Goal: Task Accomplishment & Management: Use online tool/utility

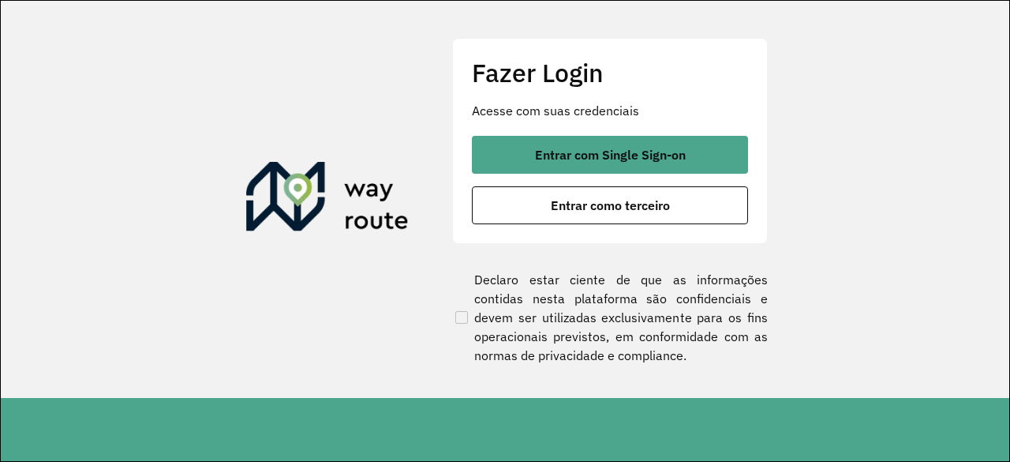
click at [565, 119] on div "Fazer Login Acesse com suas credenciais Entrar com Single Sign-on Entrar como t…" at bounding box center [610, 140] width 316 height 205
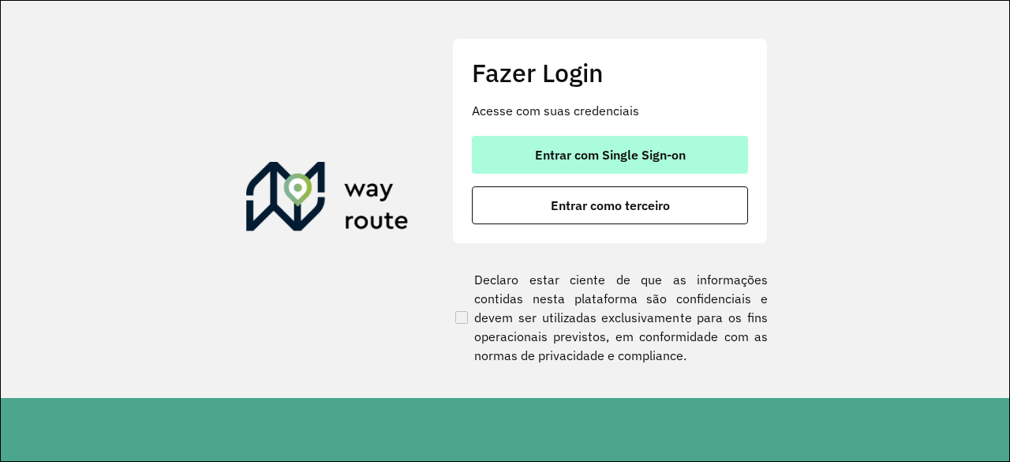
click at [572, 144] on button "Entrar com Single Sign-on" at bounding box center [610, 155] width 276 height 38
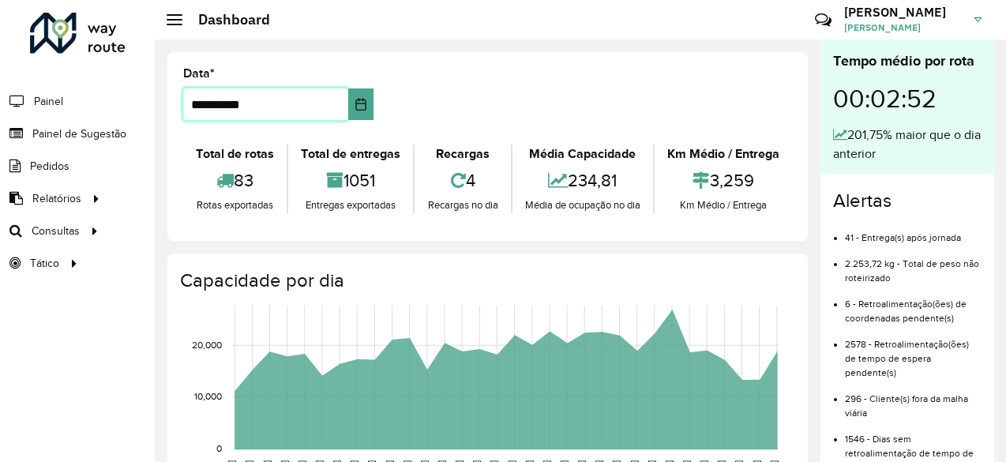
click at [344, 103] on input "**********" at bounding box center [265, 104] width 165 height 32
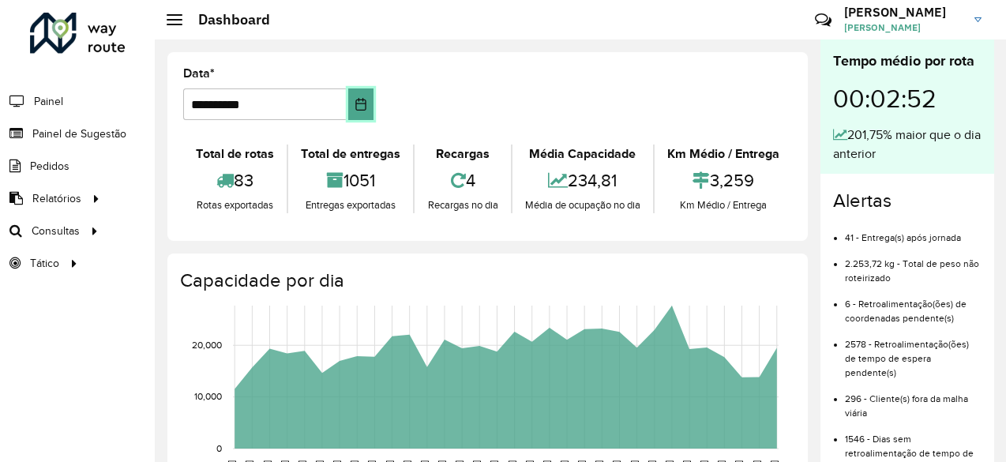
click at [358, 107] on icon "Choose Date" at bounding box center [360, 104] width 13 height 13
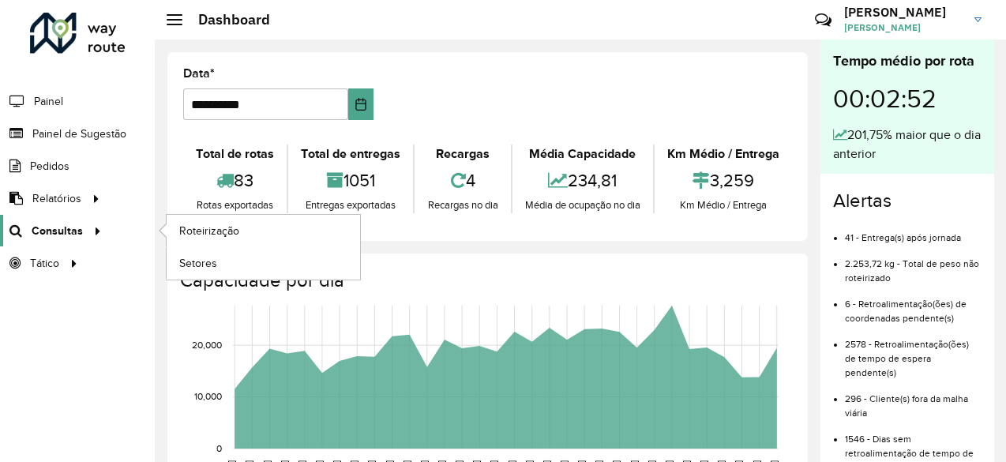
click at [76, 226] on span "Consultas" at bounding box center [57, 231] width 51 height 17
click at [237, 234] on span "Roteirização" at bounding box center [211, 231] width 64 height 17
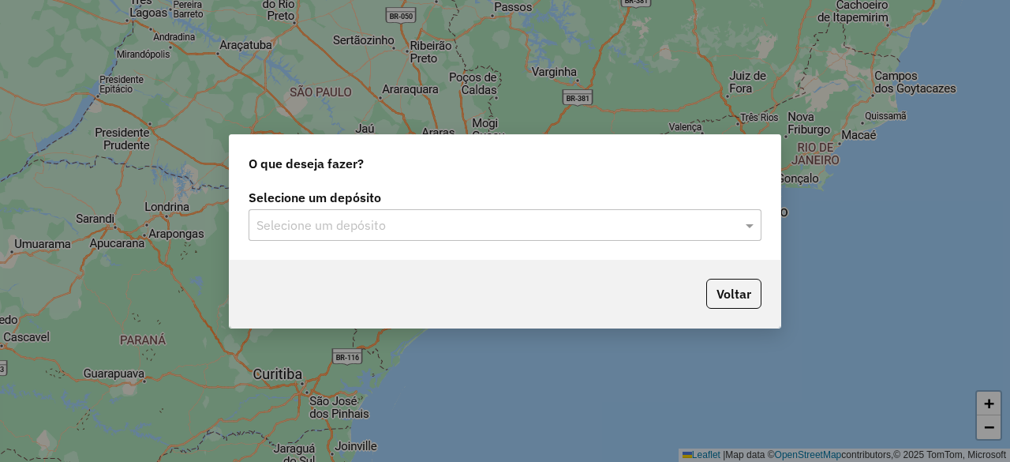
click at [538, 236] on div "Selecione um depósito" at bounding box center [505, 225] width 513 height 32
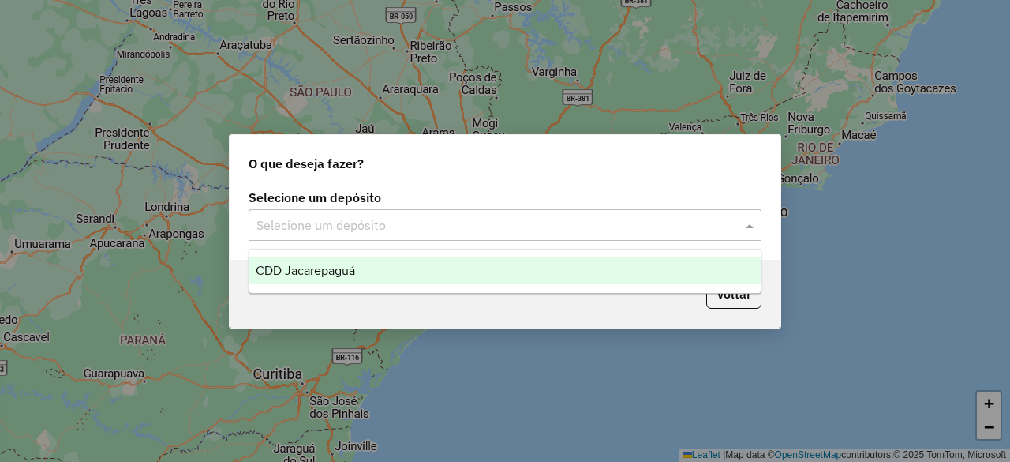
click at [457, 263] on div "CDD Jacarepaguá" at bounding box center [504, 270] width 511 height 27
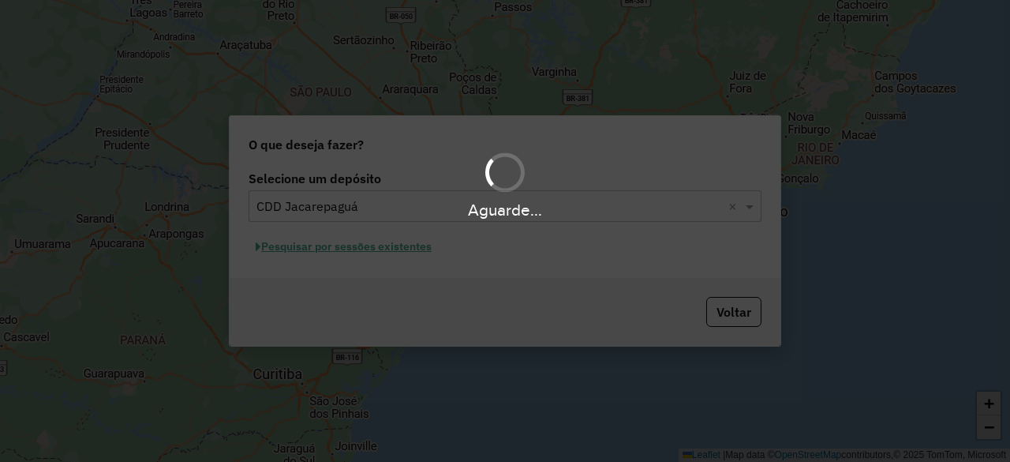
click at [366, 244] on div "Aguarde..." at bounding box center [505, 231] width 1010 height 462
click at [365, 253] on div "Aguarde..." at bounding box center [505, 231] width 1010 height 462
click at [364, 247] on button "Pesquisar por sessões existentes" at bounding box center [344, 246] width 190 height 24
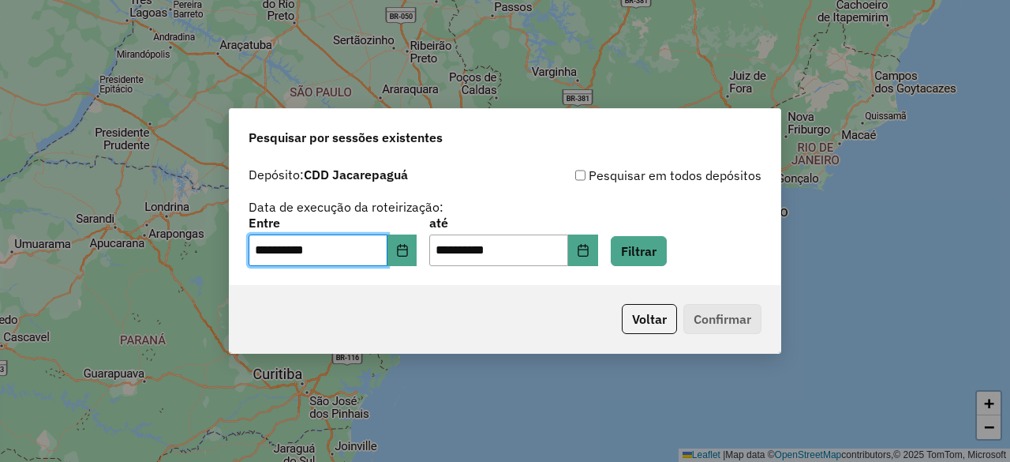
click at [368, 245] on input "**********" at bounding box center [318, 250] width 139 height 32
click at [407, 244] on icon "Choose Date" at bounding box center [402, 250] width 13 height 13
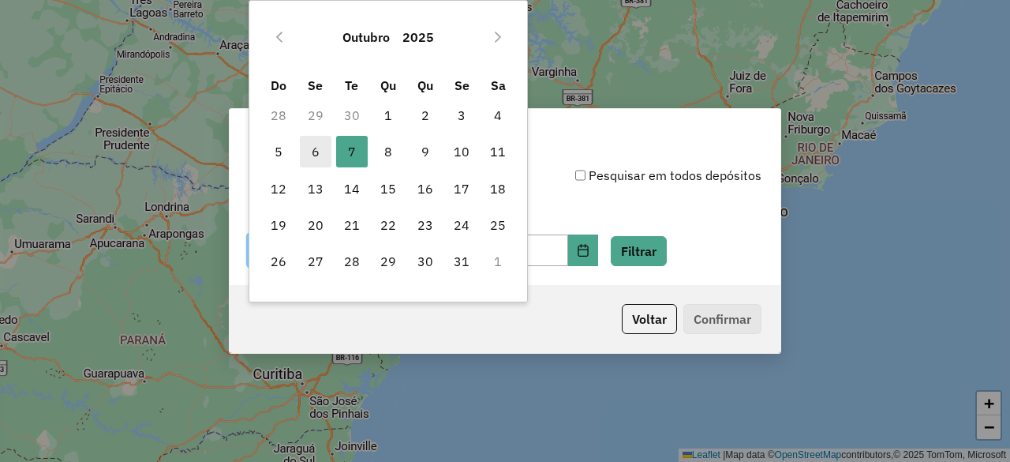
click at [318, 155] on span "6" at bounding box center [316, 152] width 32 height 32
type input "**********"
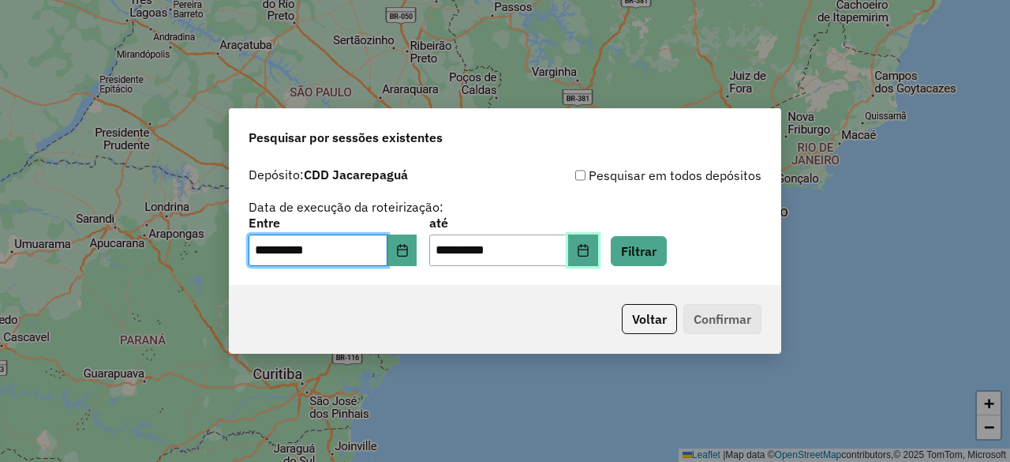
click at [595, 249] on button "Choose Date" at bounding box center [583, 250] width 30 height 32
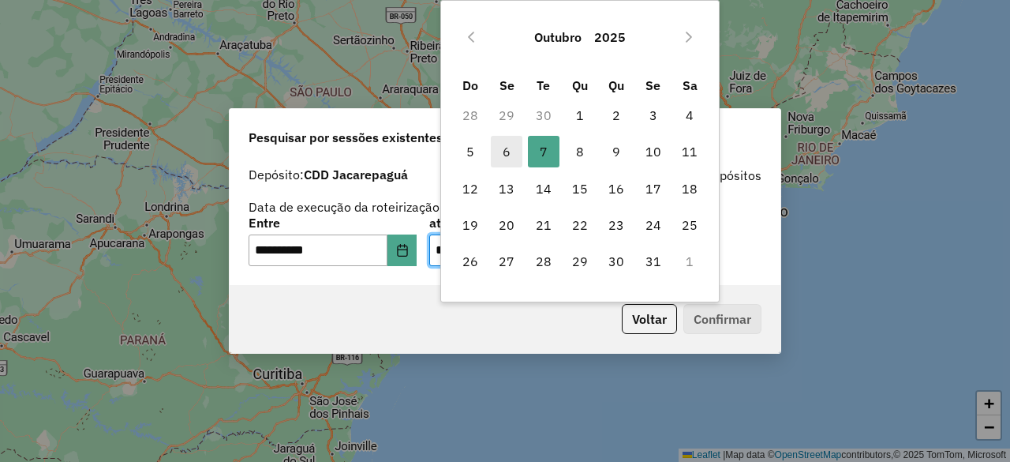
click at [503, 146] on span "6" at bounding box center [507, 152] width 32 height 32
type input "**********"
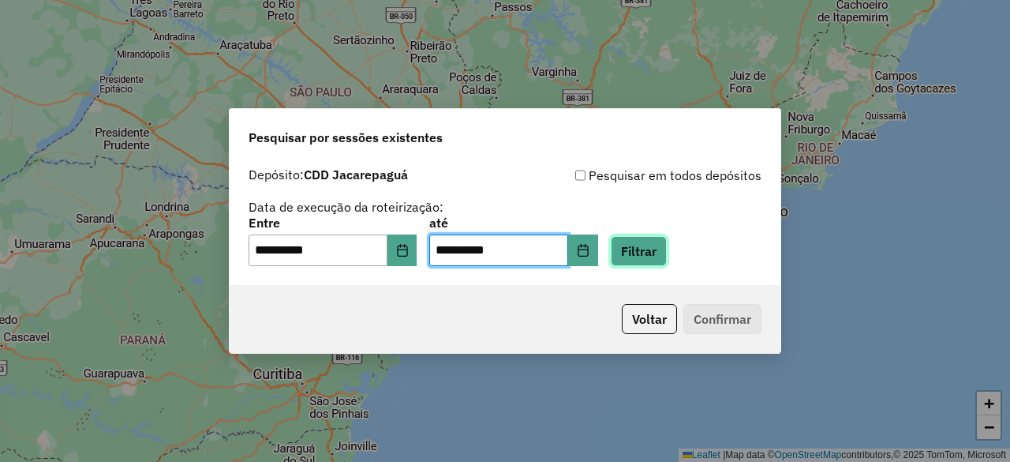
click at [651, 245] on button "Filtrar" at bounding box center [639, 251] width 56 height 30
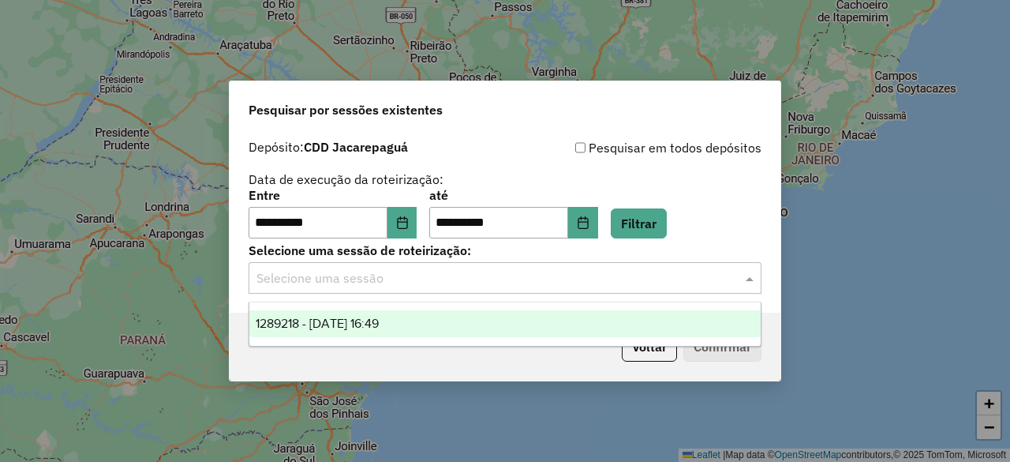
click at [360, 275] on input "text" at bounding box center [490, 278] width 466 height 19
drag, startPoint x: 351, startPoint y: 320, endPoint x: 358, endPoint y: 316, distance: 8.1
click at [352, 320] on span "1289218 - 06/10/2025 16:49" at bounding box center [317, 323] width 123 height 13
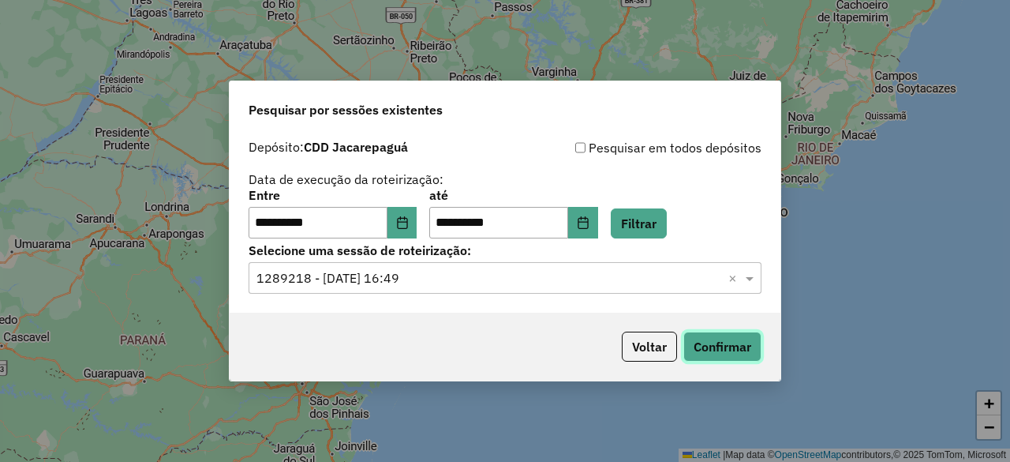
click at [737, 343] on button "Confirmar" at bounding box center [723, 347] width 78 height 30
click at [407, 225] on icon "Choose Date" at bounding box center [402, 222] width 10 height 13
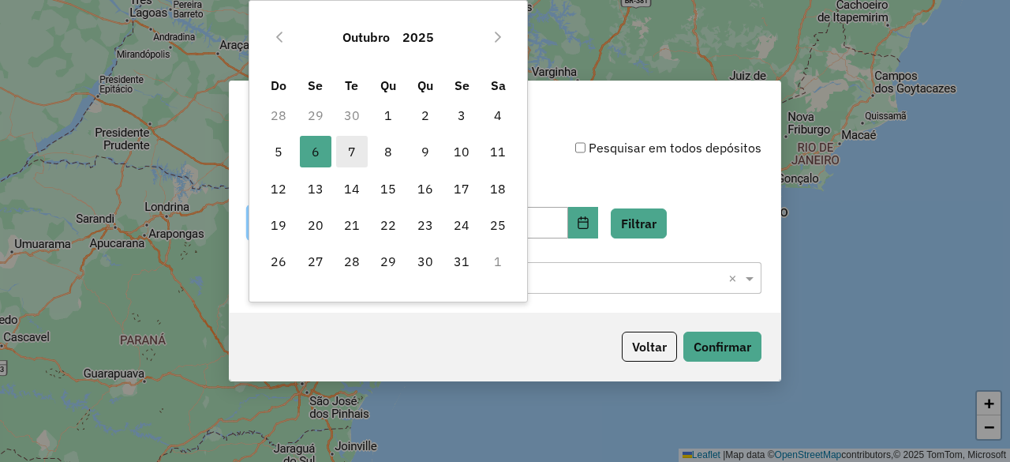
click at [355, 146] on span "7" at bounding box center [352, 152] width 32 height 32
type input "**********"
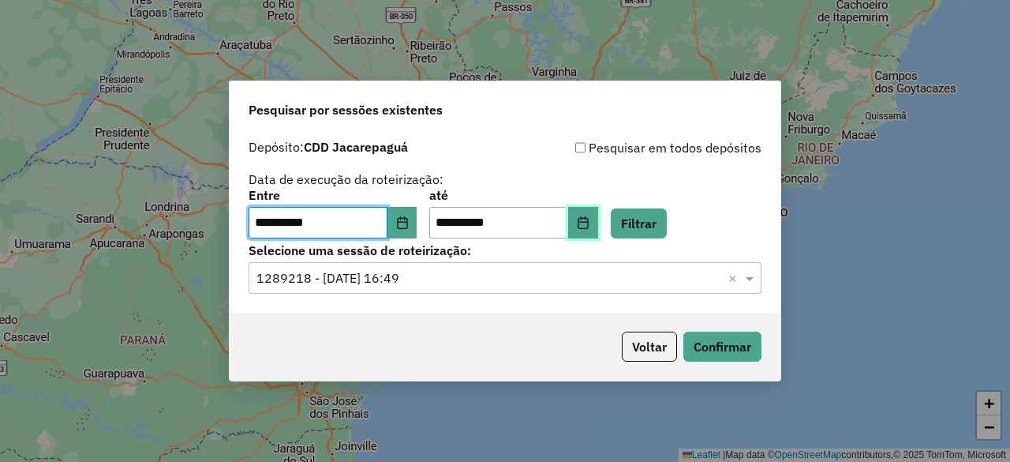
click at [598, 214] on button "Choose Date" at bounding box center [583, 223] width 30 height 32
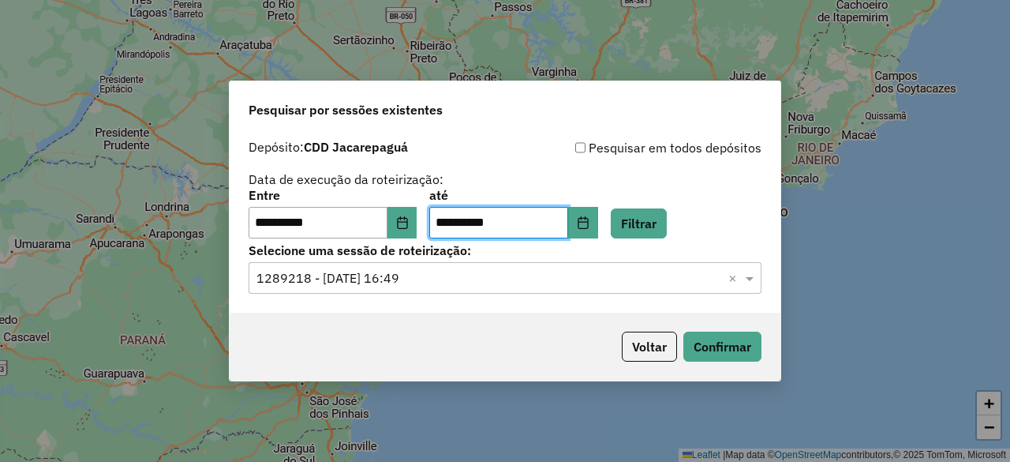
click at [736, 200] on div "**********" at bounding box center [505, 213] width 513 height 49
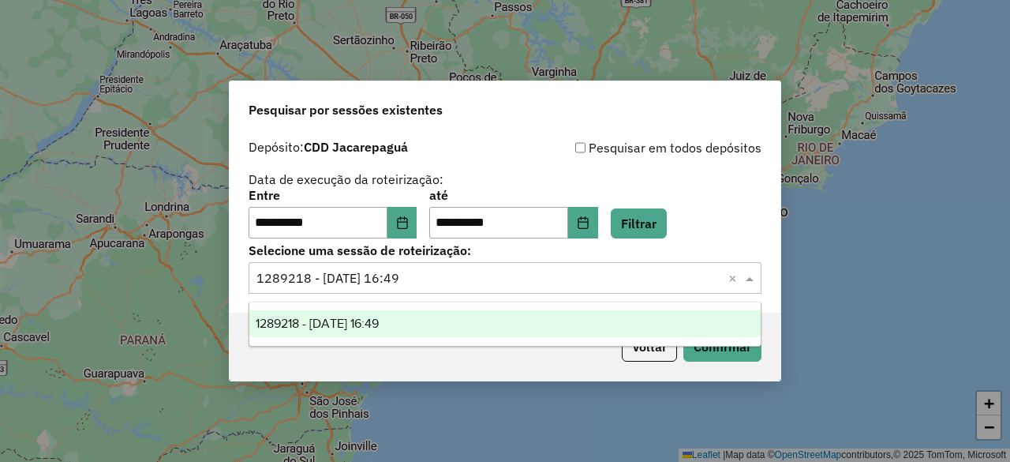
click at [540, 274] on input "text" at bounding box center [490, 278] width 466 height 19
click at [667, 215] on button "Filtrar" at bounding box center [639, 223] width 56 height 30
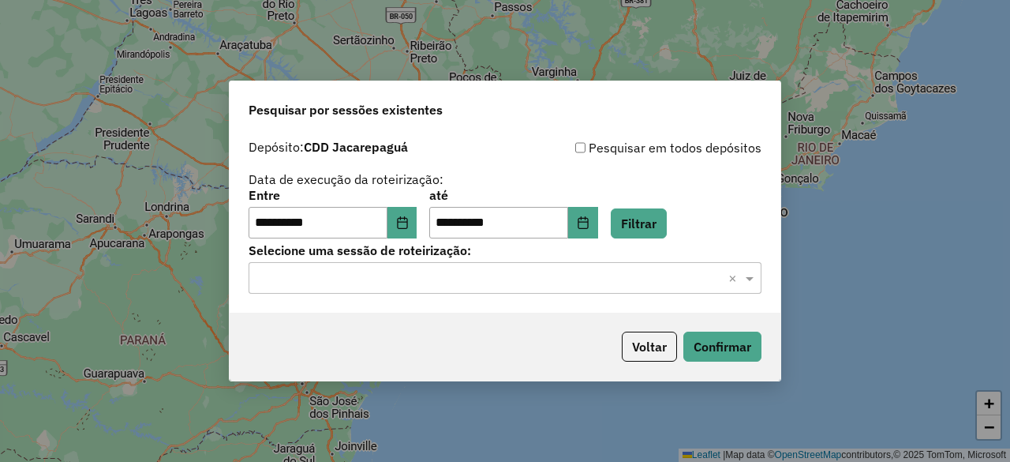
click at [505, 282] on input "text" at bounding box center [490, 278] width 466 height 19
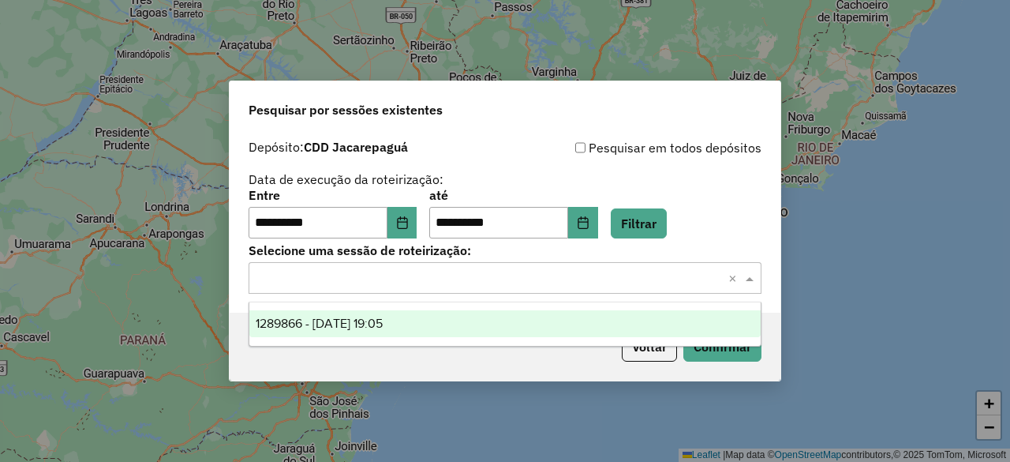
click at [383, 320] on span "1289866 - 07/10/2025 19:05" at bounding box center [319, 323] width 127 height 13
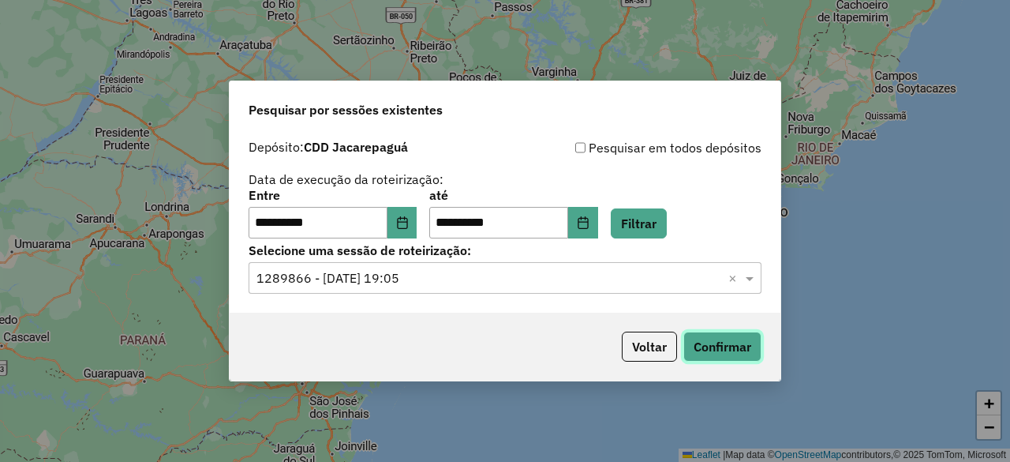
click at [707, 335] on button "Confirmar" at bounding box center [723, 347] width 78 height 30
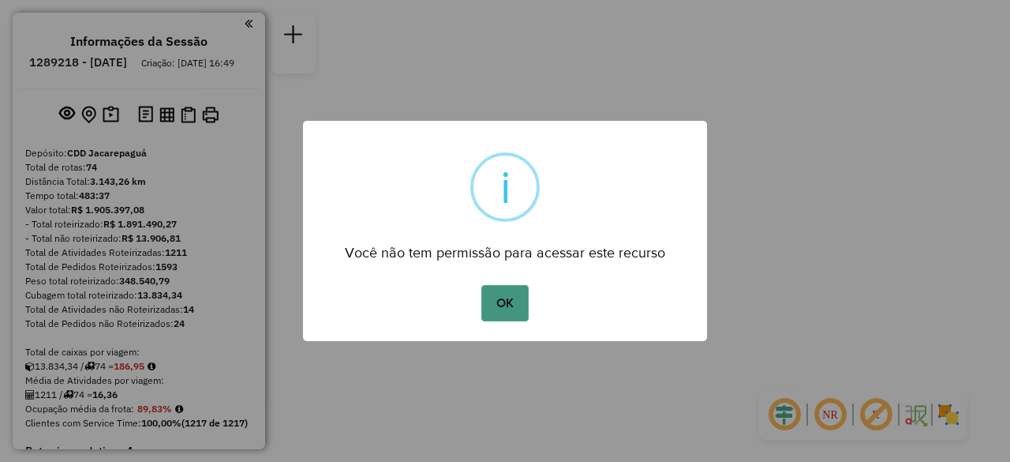
click at [510, 300] on button "OK" at bounding box center [504, 303] width 47 height 36
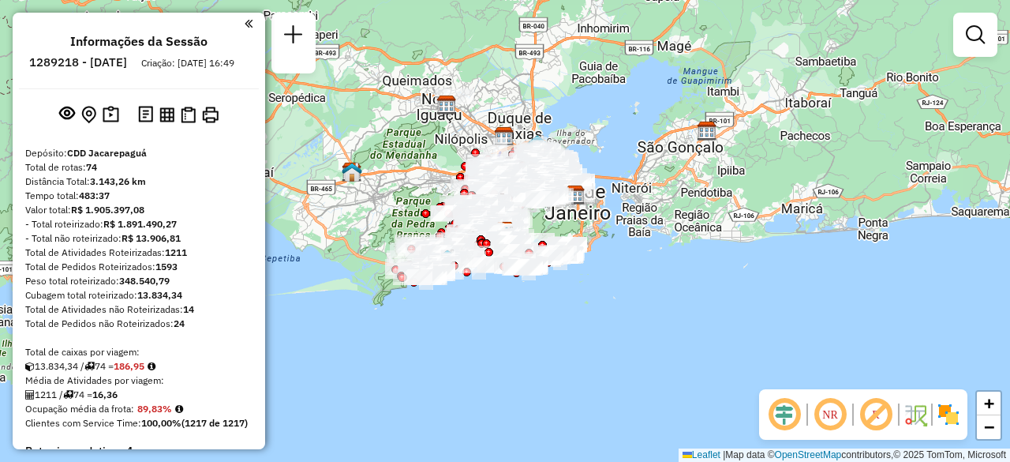
scroll to position [5576, 0]
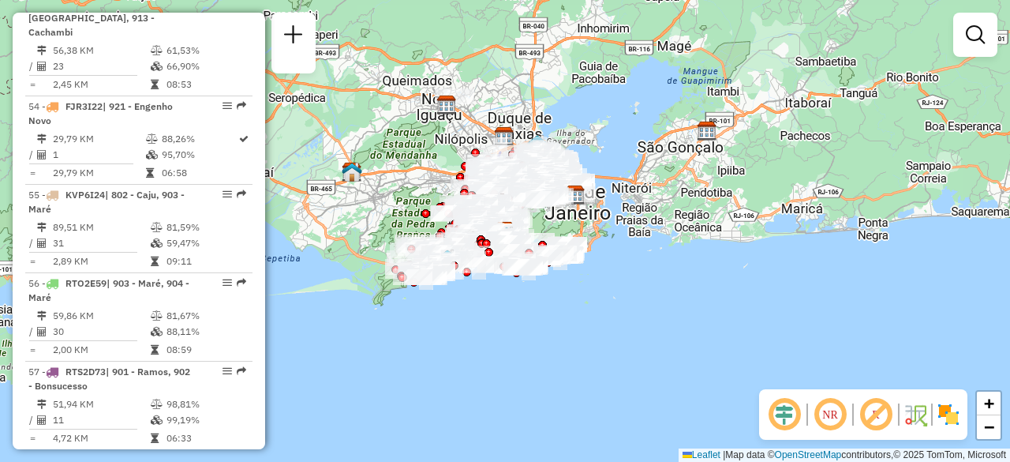
select select "**********"
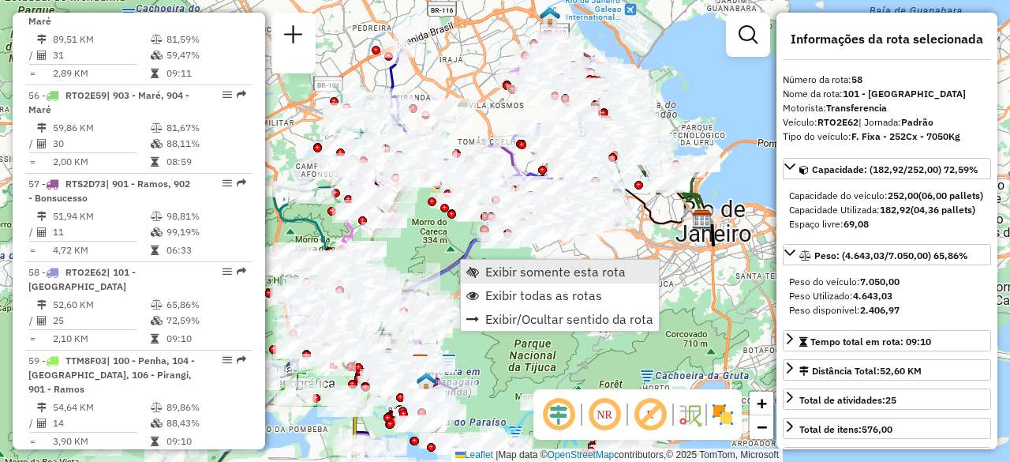
scroll to position [5784, 0]
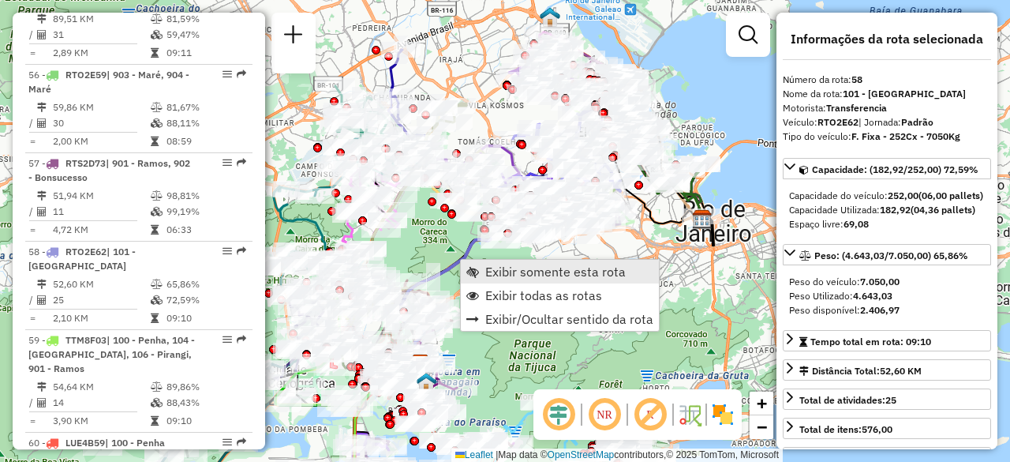
click at [494, 273] on span "Exibir somente esta rota" at bounding box center [555, 271] width 140 height 13
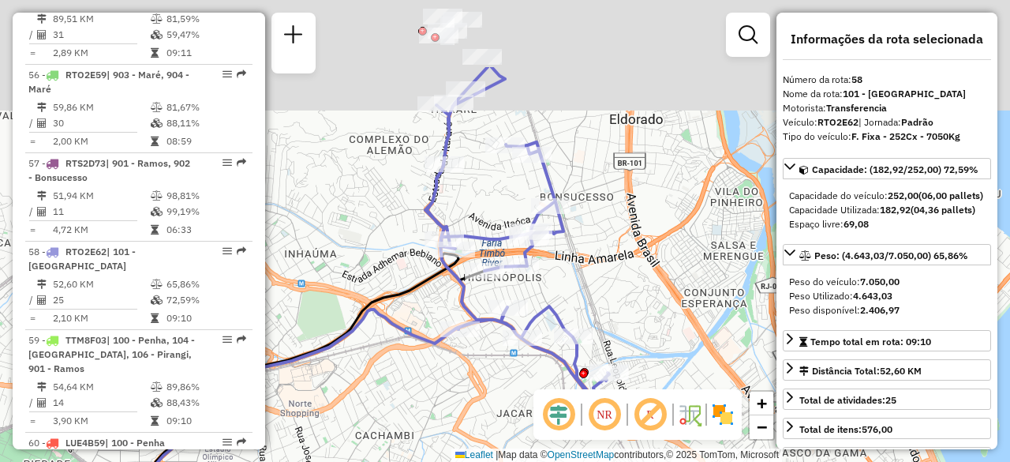
drag, startPoint x: 587, startPoint y: 204, endPoint x: 554, endPoint y: 291, distance: 92.9
click at [554, 291] on div "Janela de atendimento Grade de atendimento Capacidade Transportadoras Veículos …" at bounding box center [505, 231] width 1010 height 462
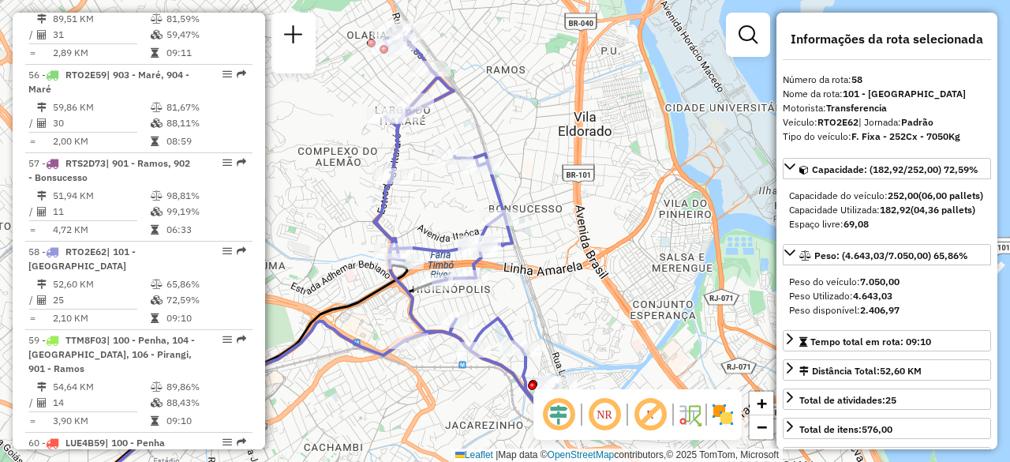
drag, startPoint x: 603, startPoint y: 268, endPoint x: 552, endPoint y: 277, distance: 52.2
click at [552, 277] on div "Janela de atendimento Grade de atendimento Capacidade Transportadoras Veículos …" at bounding box center [505, 231] width 1010 height 462
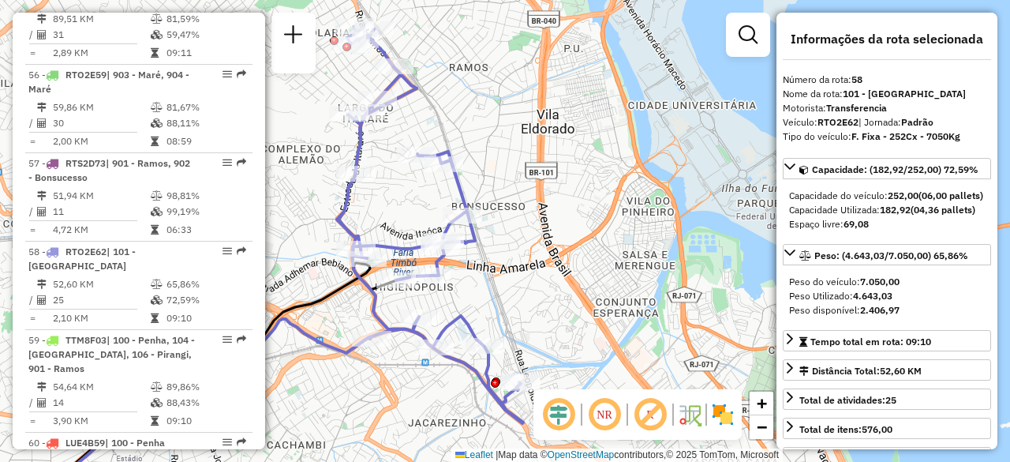
drag, startPoint x: 583, startPoint y: 290, endPoint x: 546, endPoint y: 288, distance: 37.2
click at [546, 288] on div "Janela de atendimento Grade de atendimento Capacidade Transportadoras Veículos …" at bounding box center [505, 231] width 1010 height 462
click at [547, 288] on div "Janela de atendimento Grade de atendimento Capacidade Transportadoras Veículos …" at bounding box center [505, 231] width 1010 height 462
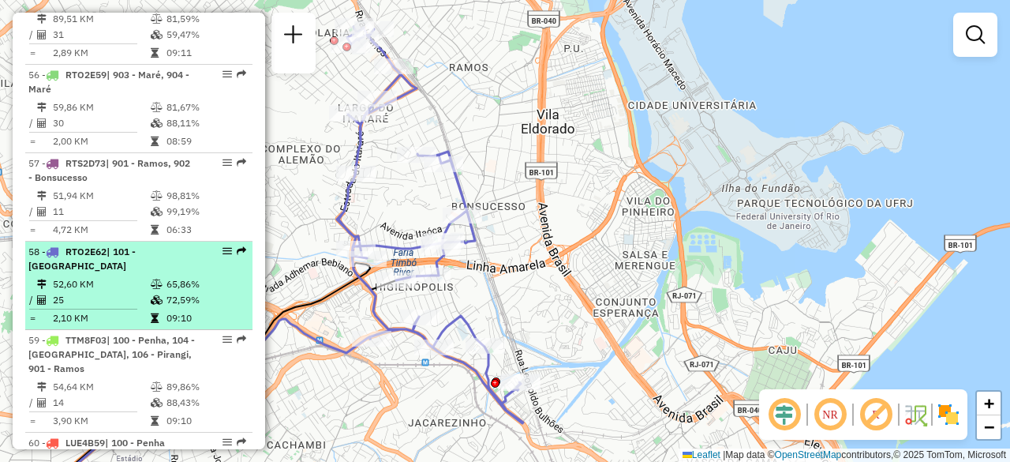
click at [150, 276] on td at bounding box center [158, 284] width 16 height 16
select select "**********"
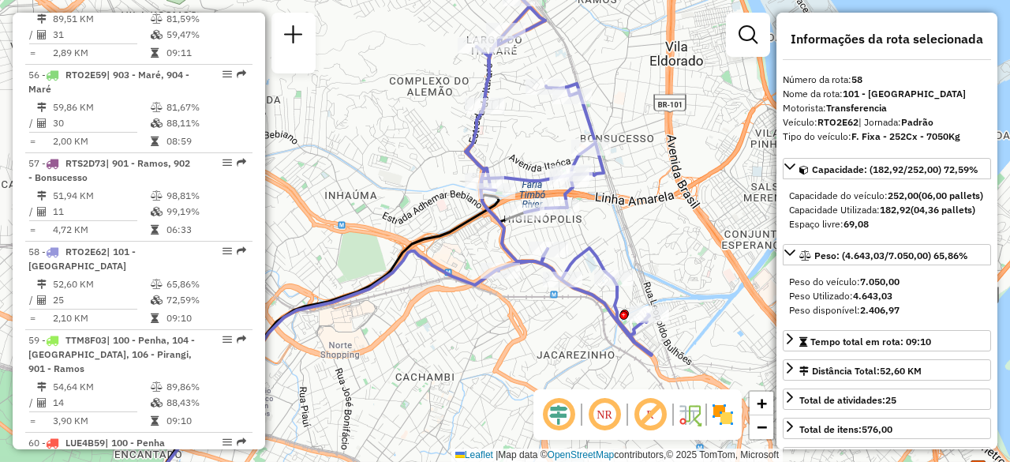
drag, startPoint x: 571, startPoint y: 209, endPoint x: 568, endPoint y: 236, distance: 26.9
click at [568, 236] on div "Janela de atendimento Grade de atendimento Capacidade Transportadoras Veículos …" at bounding box center [505, 231] width 1010 height 462
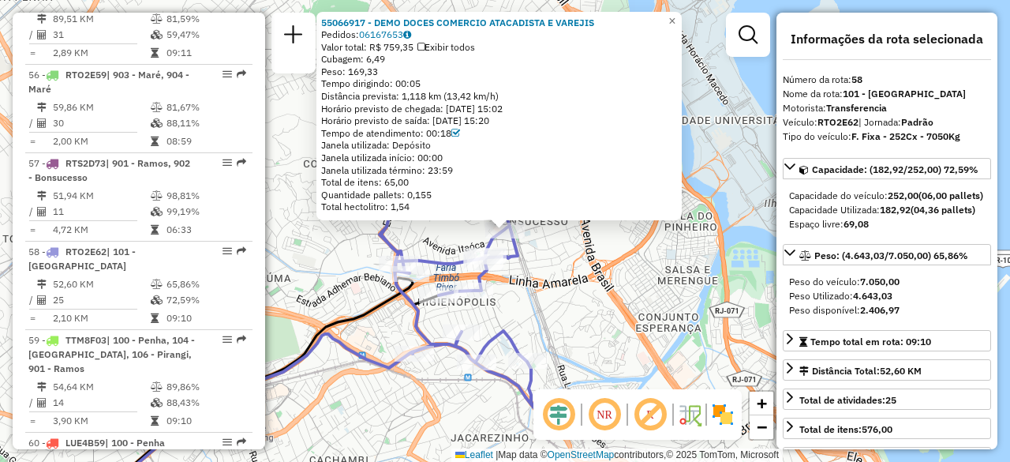
click at [518, 297] on div "Rota 58 - Placa RTO2E62 55032038 - GABRIEL SILVA SOUZA 55066917 - DEMO DOCES CO…" at bounding box center [505, 231] width 1010 height 462
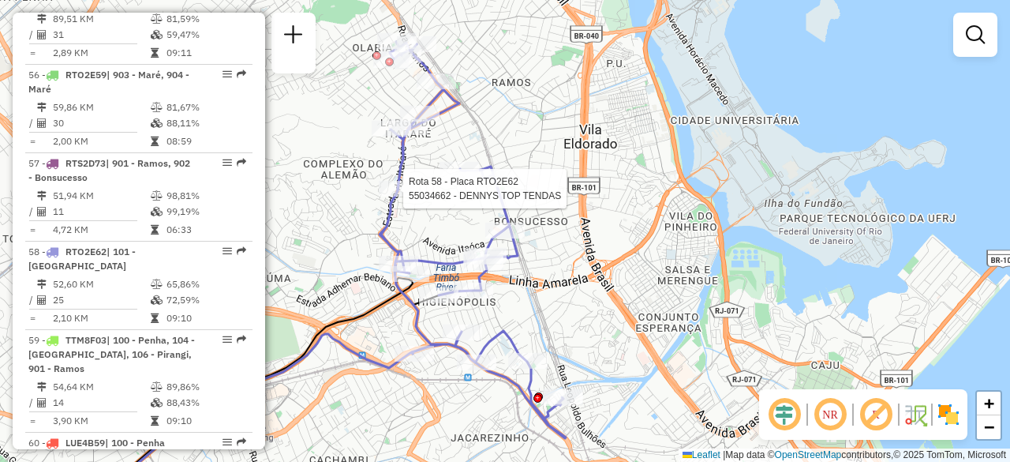
select select "**********"
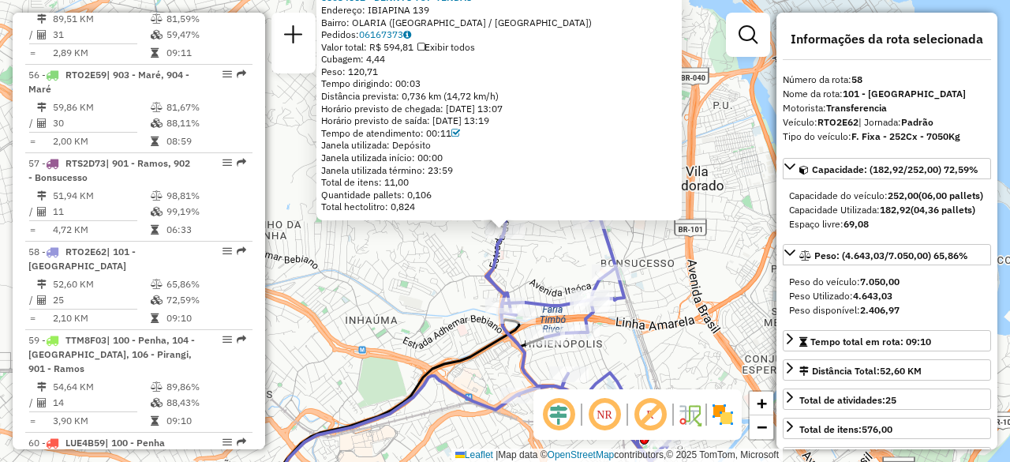
click at [327, 254] on div "55034662 - DENNYS TOP TENDAS Endereço: IBIAPINA 139 Bairro: OLARIA (RIO DE JANE…" at bounding box center [505, 231] width 1010 height 462
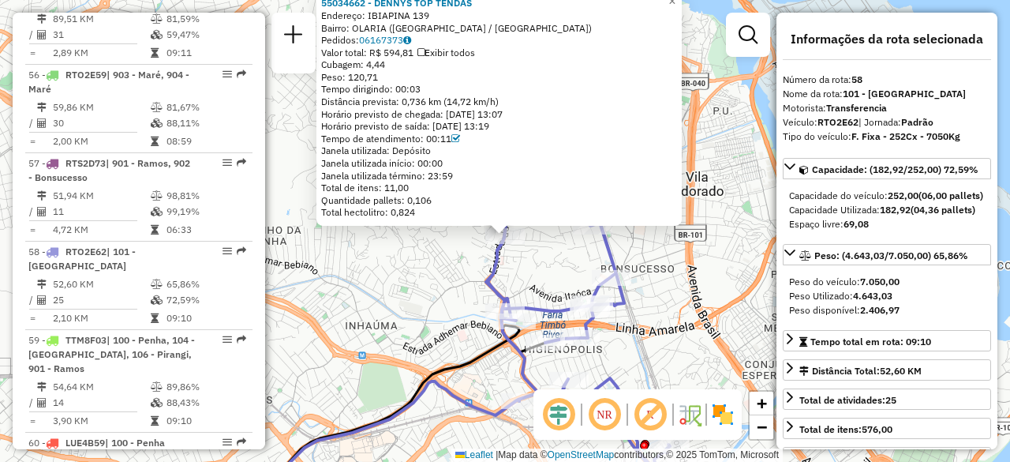
click at [413, 346] on div "55034662 - DENNYS TOP TENDAS Endereço: IBIAPINA 139 Bairro: OLARIA (RIO DE JANE…" at bounding box center [505, 231] width 1010 height 462
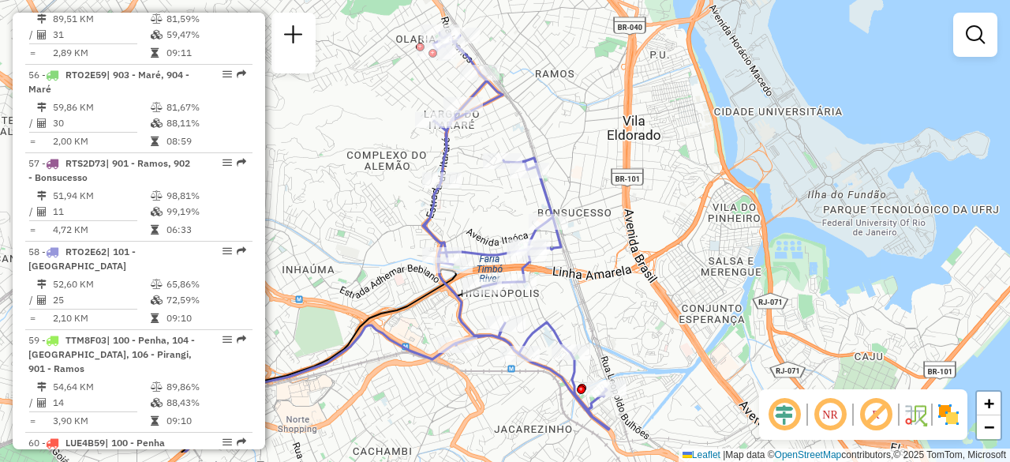
drag, startPoint x: 456, startPoint y: 305, endPoint x: 393, endPoint y: 249, distance: 84.4
click at [393, 249] on div "Janela de atendimento Grade de atendimento Capacidade Transportadoras Veículos …" at bounding box center [505, 231] width 1010 height 462
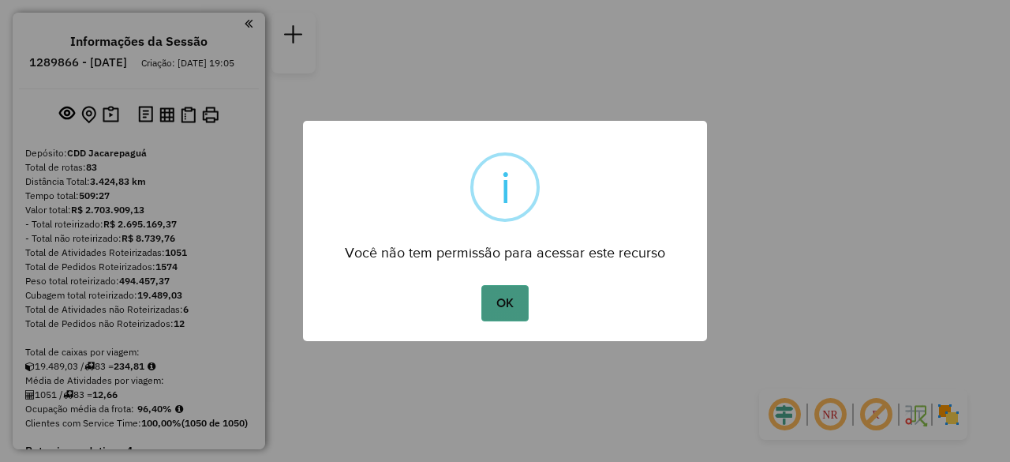
click at [513, 313] on button "OK" at bounding box center [504, 303] width 47 height 36
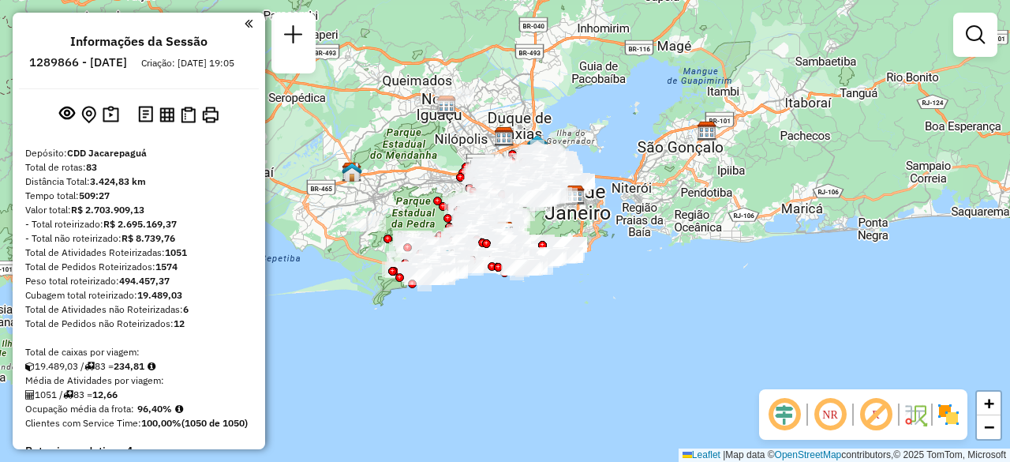
scroll to position [7879, 0]
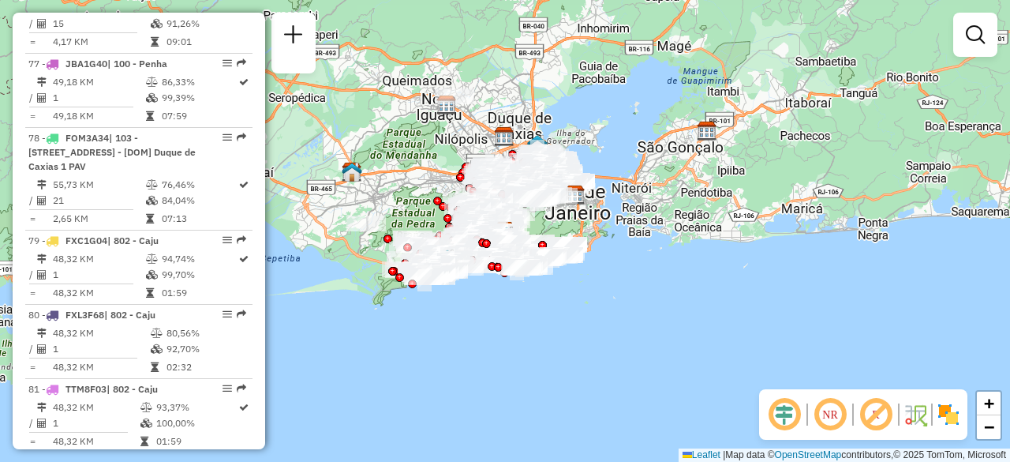
select select "**********"
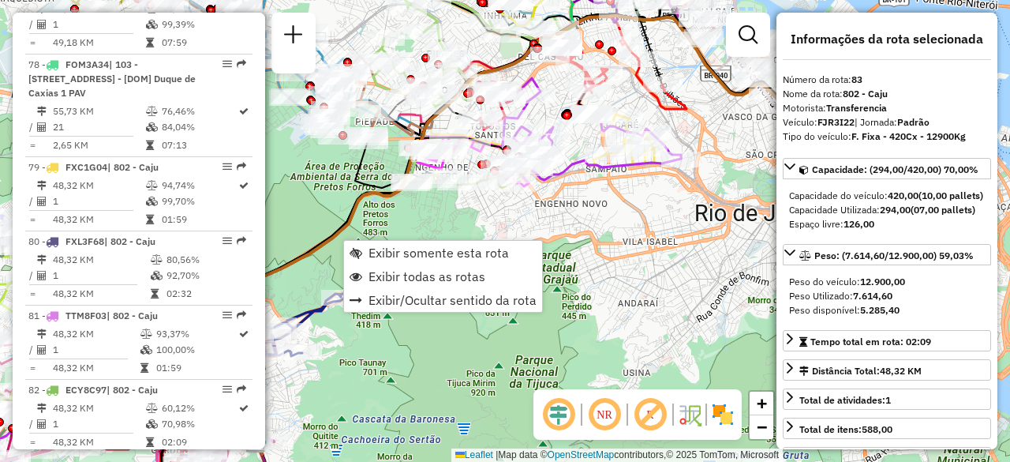
scroll to position [7998, 0]
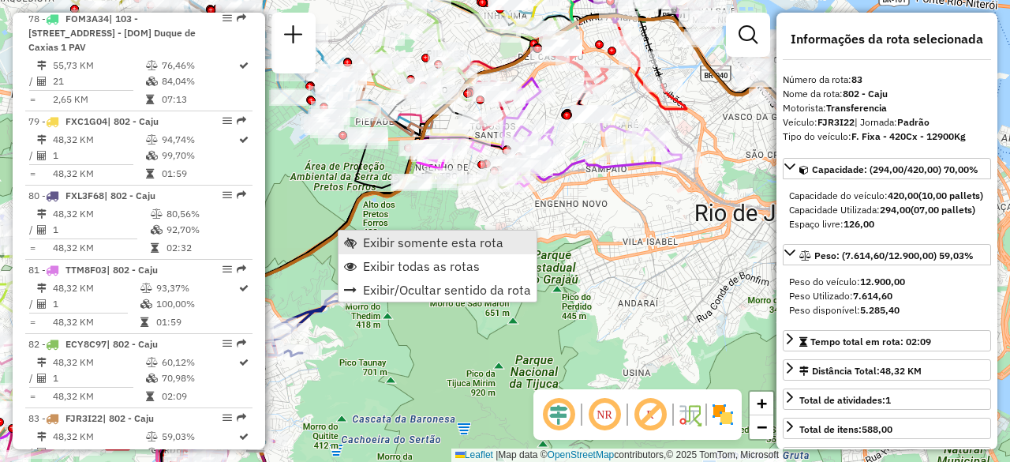
click at [371, 242] on span "Exibir somente esta rota" at bounding box center [433, 242] width 140 height 13
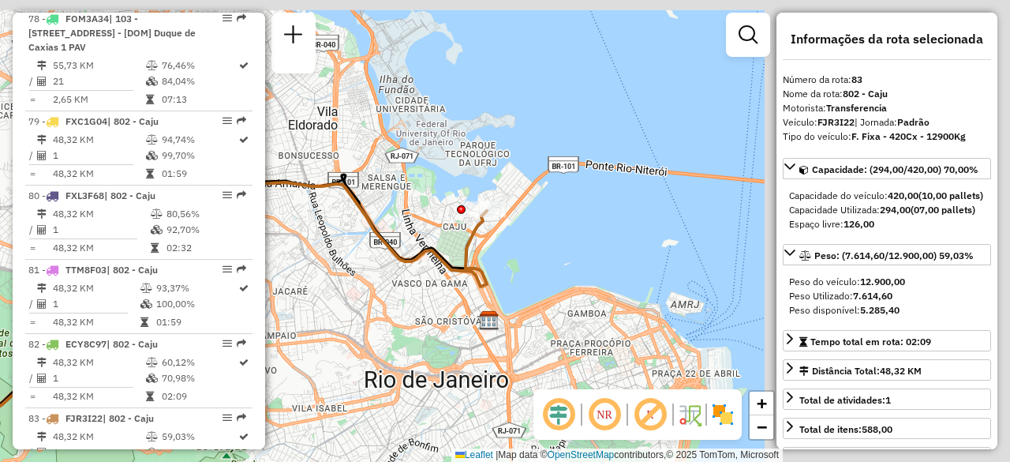
drag, startPoint x: 582, startPoint y: 185, endPoint x: 267, endPoint y: 334, distance: 348.8
click at [267, 334] on div "Janela de atendimento Grade de atendimento Capacidade Transportadoras Veículos …" at bounding box center [505, 231] width 1010 height 462
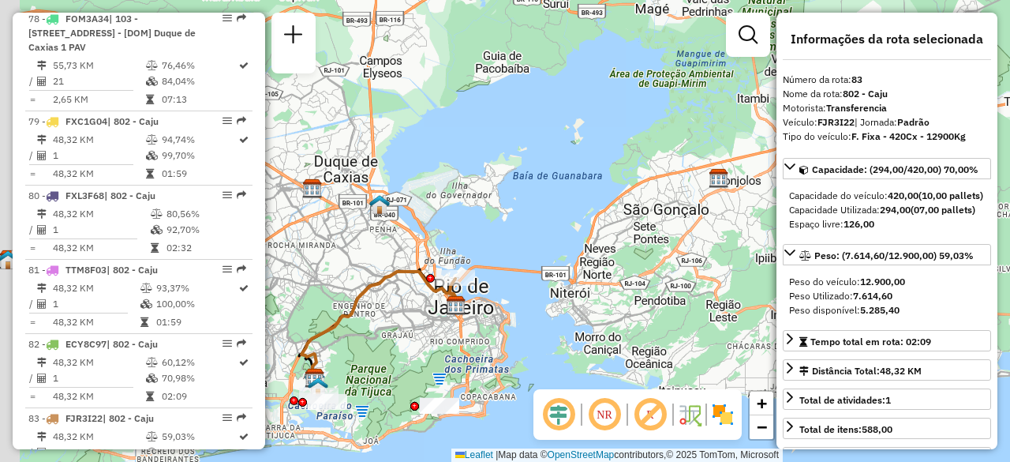
drag, startPoint x: 391, startPoint y: 370, endPoint x: 489, endPoint y: 319, distance: 109.8
click at [489, 319] on div "Janela de atendimento Grade de atendimento Capacidade Transportadoras Veículos …" at bounding box center [505, 231] width 1010 height 462
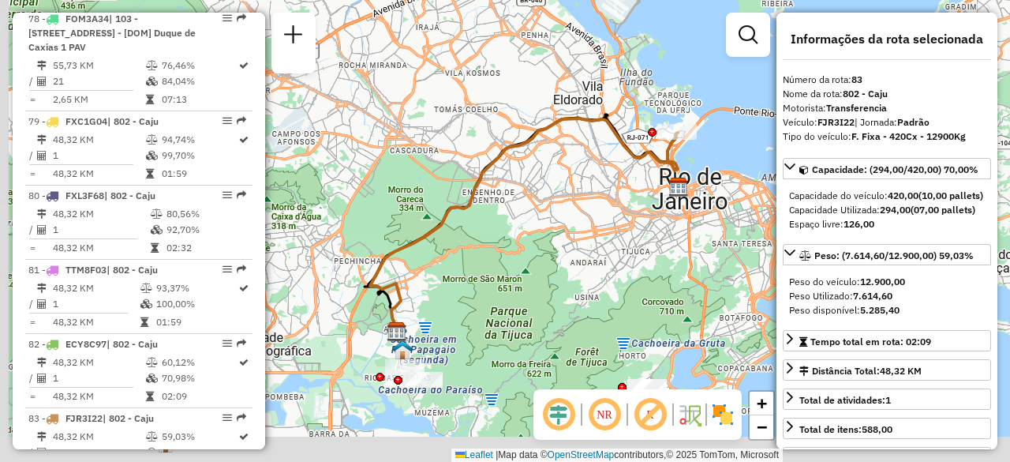
drag, startPoint x: 466, startPoint y: 329, endPoint x: 644, endPoint y: 239, distance: 199.8
click at [644, 239] on div "Janela de atendimento Grade de atendimento Capacidade Transportadoras Veículos …" at bounding box center [505, 231] width 1010 height 462
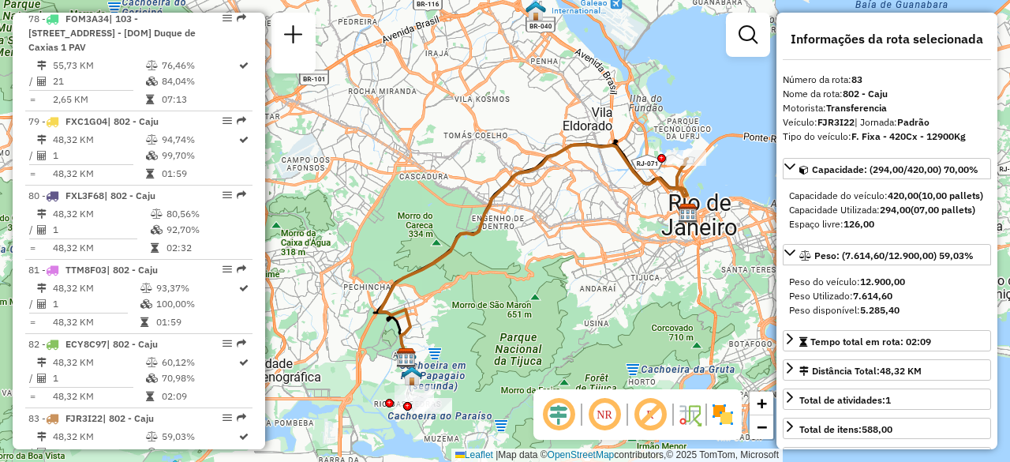
drag, startPoint x: 584, startPoint y: 222, endPoint x: 543, endPoint y: 279, distance: 70.1
click at [543, 279] on div "Janela de atendimento Grade de atendimento Capacidade Transportadoras Veículos …" at bounding box center [505, 231] width 1010 height 462
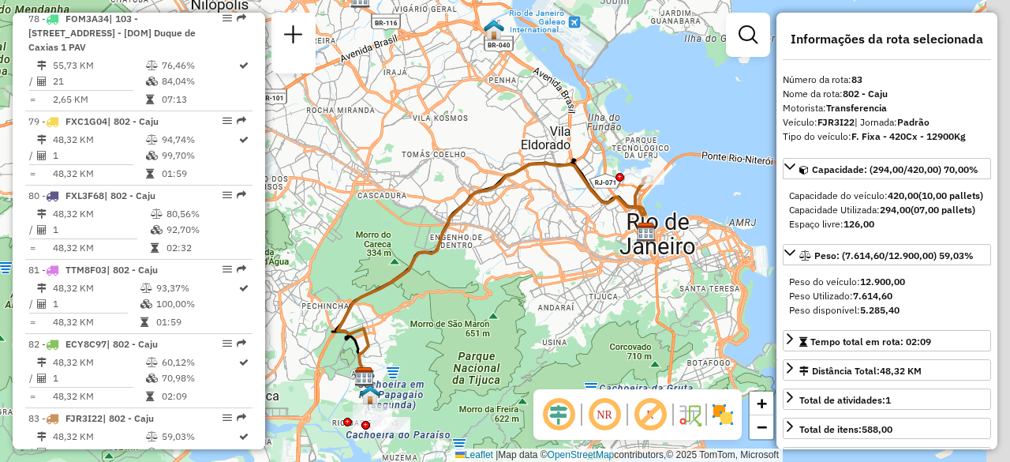
drag, startPoint x: 548, startPoint y: 275, endPoint x: 510, endPoint y: 275, distance: 37.9
click at [515, 274] on div "Janela de atendimento Grade de atendimento Capacidade Transportadoras Veículos …" at bounding box center [505, 231] width 1010 height 462
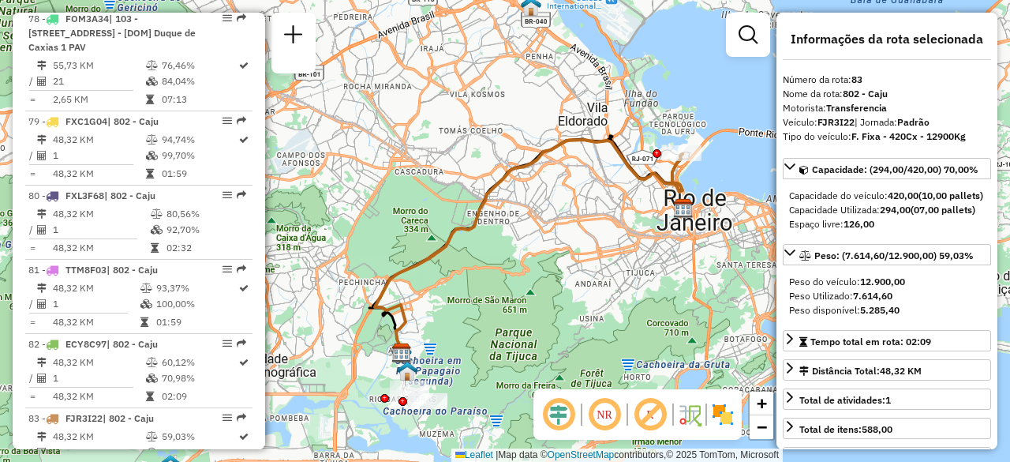
drag, startPoint x: 568, startPoint y: 215, endPoint x: 553, endPoint y: 247, distance: 35.3
click at [553, 247] on div "Janela de atendimento Grade de atendimento Capacidade Transportadoras Veículos …" at bounding box center [505, 231] width 1010 height 462
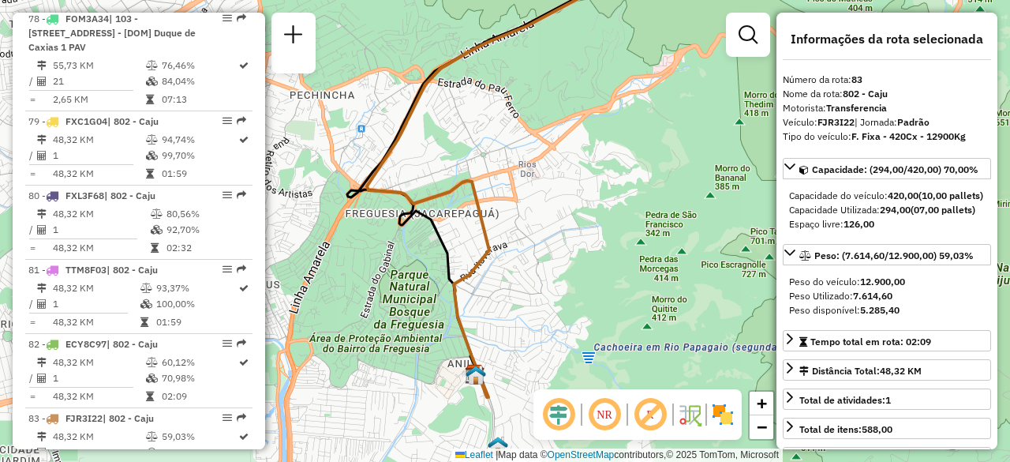
drag, startPoint x: 410, startPoint y: 307, endPoint x: 481, endPoint y: 298, distance: 71.6
click at [481, 298] on div "Janela de atendimento Grade de atendimento Capacidade Transportadoras Veículos …" at bounding box center [505, 231] width 1010 height 462
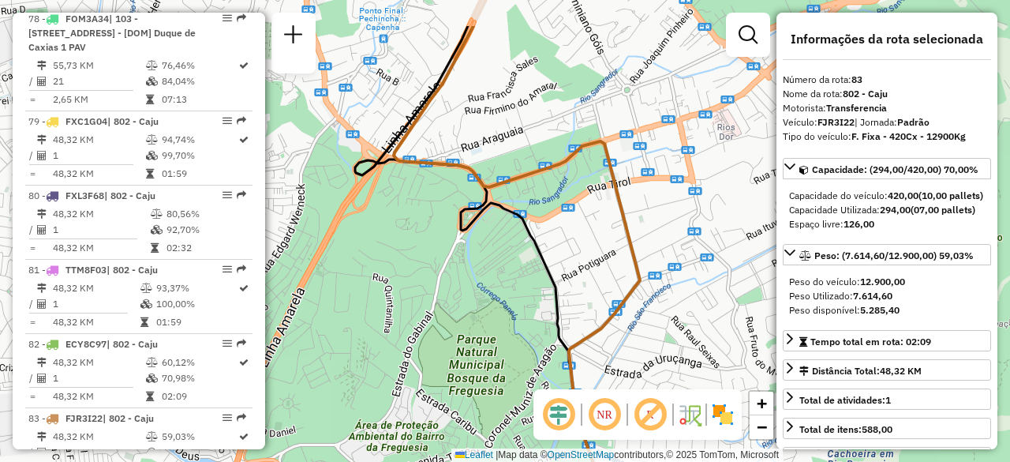
drag, startPoint x: 483, startPoint y: 148, endPoint x: 574, endPoint y: 408, distance: 275.8
click at [568, 400] on hb-router-mapa "Informações da Sessão 1289866 - 07/10/2025 Criação: 06/10/2025 19:05 Depósito: …" at bounding box center [505, 231] width 1010 height 462
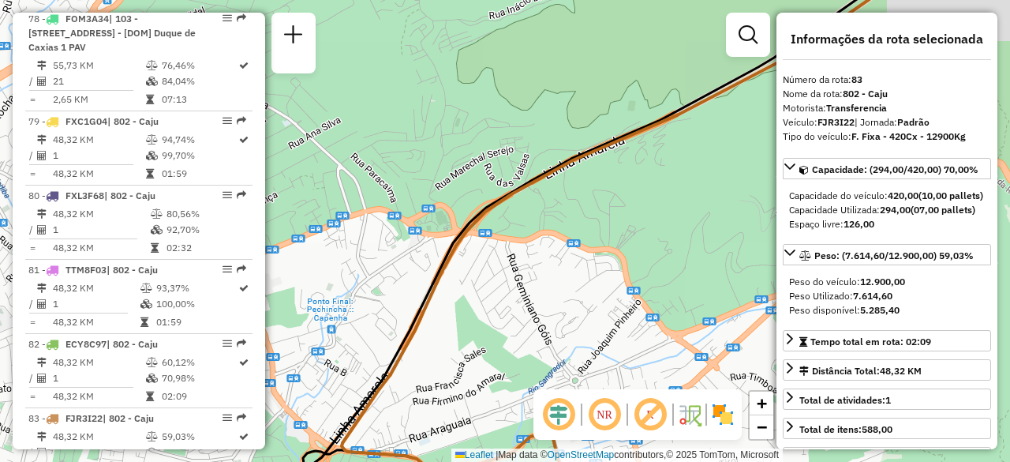
drag, startPoint x: 528, startPoint y: 279, endPoint x: 474, endPoint y: 287, distance: 54.2
click at [485, 285] on div "Janela de atendimento Grade de atendimento Capacidade Transportadoras Veículos …" at bounding box center [505, 231] width 1010 height 462
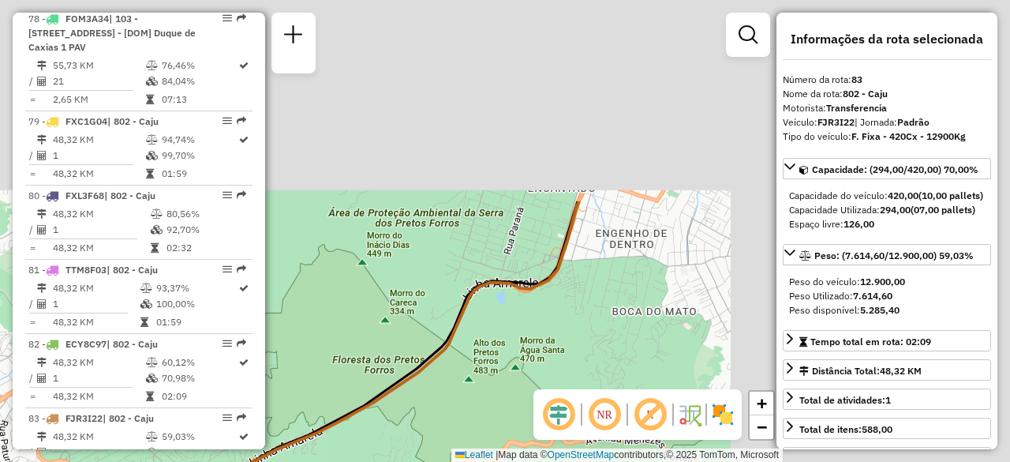
drag, startPoint x: 582, startPoint y: 268, endPoint x: 346, endPoint y: 480, distance: 316.9
click at [346, 461] on html "Aguarde... Pop-up bloqueado! Seu navegador bloqueou automáticamente a abertura …" at bounding box center [505, 231] width 1010 height 462
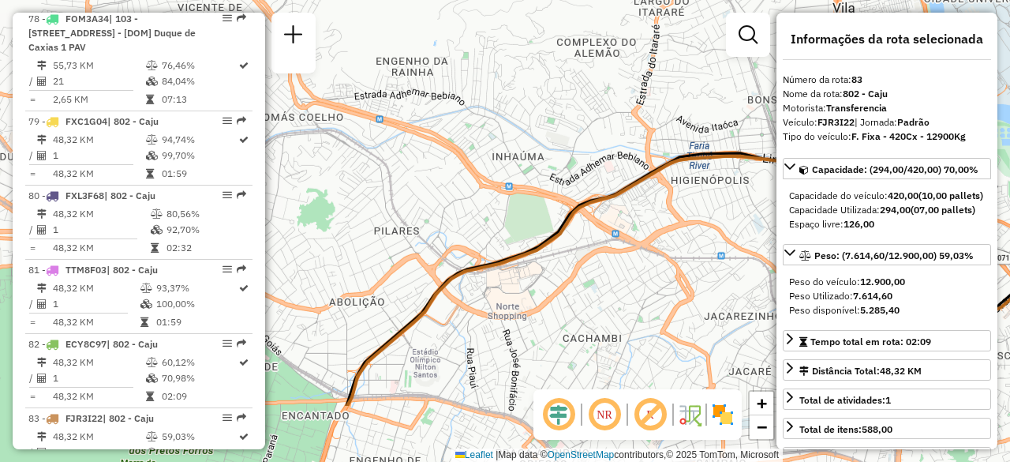
drag, startPoint x: 537, startPoint y: 299, endPoint x: 538, endPoint y: 184, distance: 115.2
click at [541, 245] on div "Janela de atendimento Grade de atendimento Capacidade Transportadoras Veículos …" at bounding box center [505, 231] width 1010 height 462
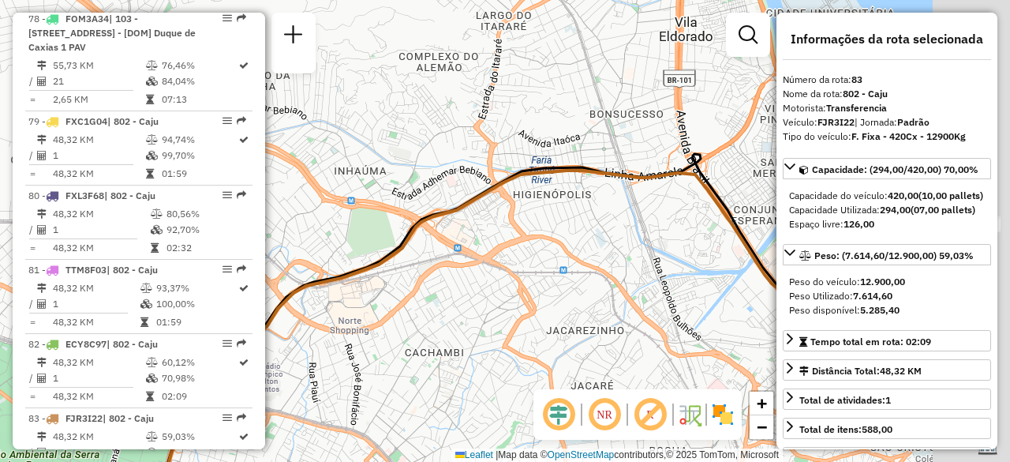
drag, startPoint x: 710, startPoint y: 192, endPoint x: 332, endPoint y: 345, distance: 407.9
click at [508, 263] on div "Janela de atendimento Grade de atendimento Capacidade Transportadoras Veículos …" at bounding box center [505, 231] width 1010 height 462
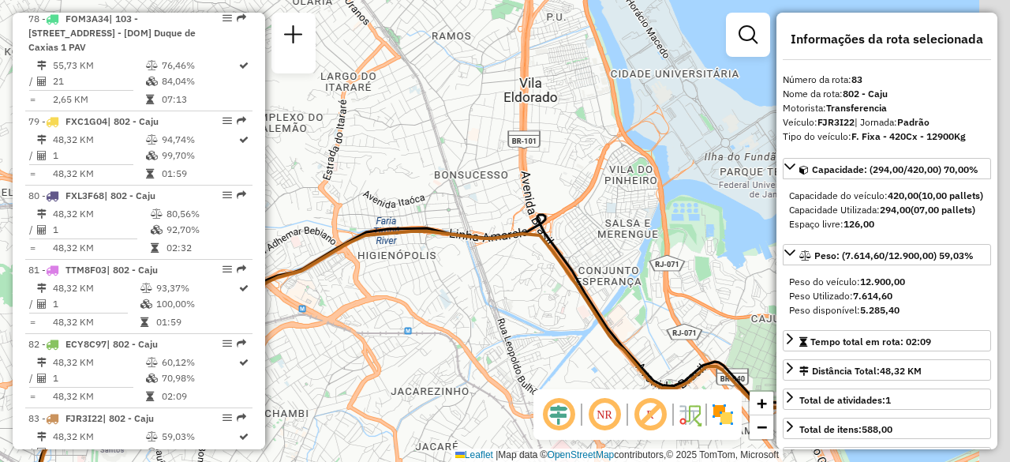
drag, startPoint x: 562, startPoint y: 279, endPoint x: 515, endPoint y: 262, distance: 50.2
click at [518, 288] on icon at bounding box center [421, 375] width 814 height 289
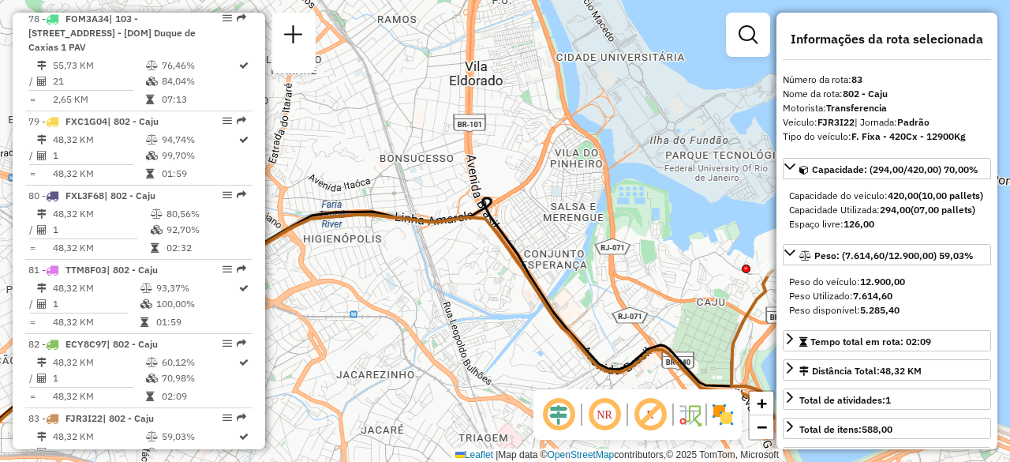
drag, startPoint x: 511, startPoint y: 193, endPoint x: 437, endPoint y: 24, distance: 184.2
click at [437, 24] on div "Janela de atendimento Grade de atendimento Capacidade Transportadoras Veículos …" at bounding box center [505, 231] width 1010 height 462
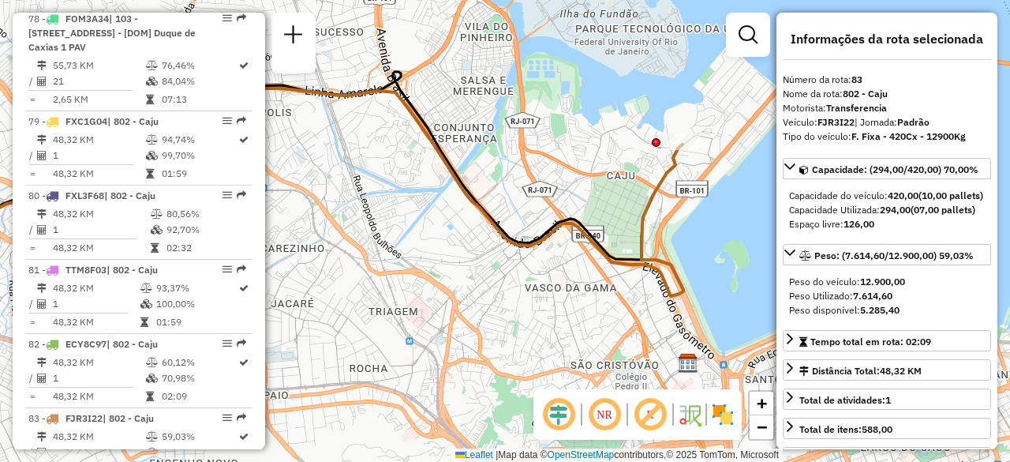
drag, startPoint x: 597, startPoint y: 231, endPoint x: 571, endPoint y: 249, distance: 32.0
click at [571, 249] on div "Janela de atendimento Grade de atendimento Capacidade Transportadoras Veículos …" at bounding box center [505, 231] width 1010 height 462
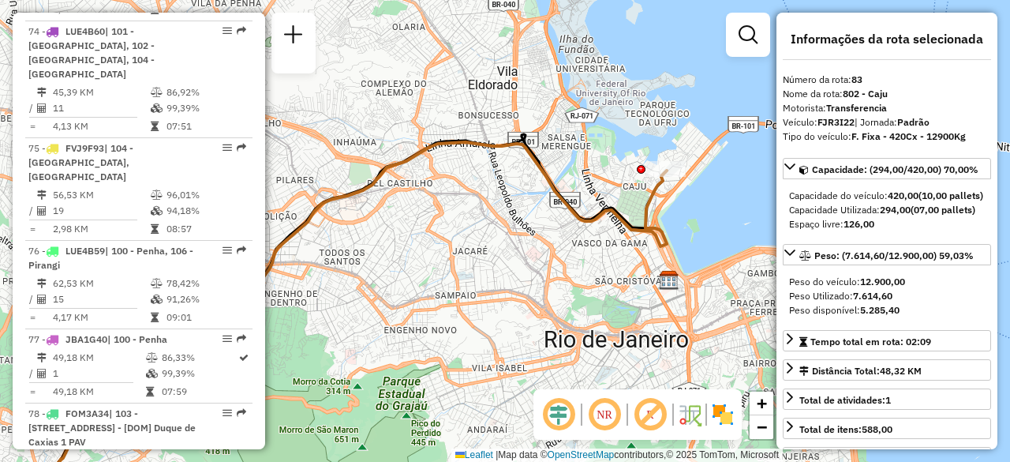
scroll to position [2738, 0]
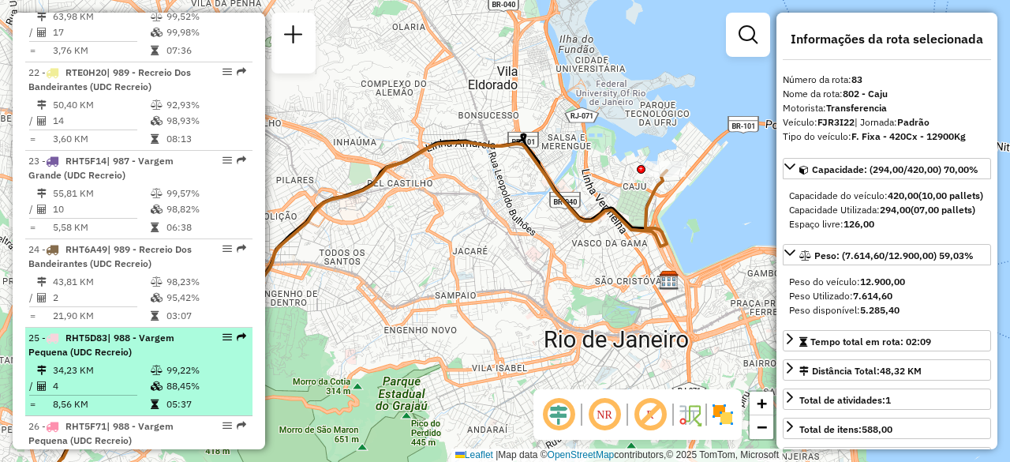
click at [136, 362] on td "34,23 KM" at bounding box center [101, 370] width 98 height 16
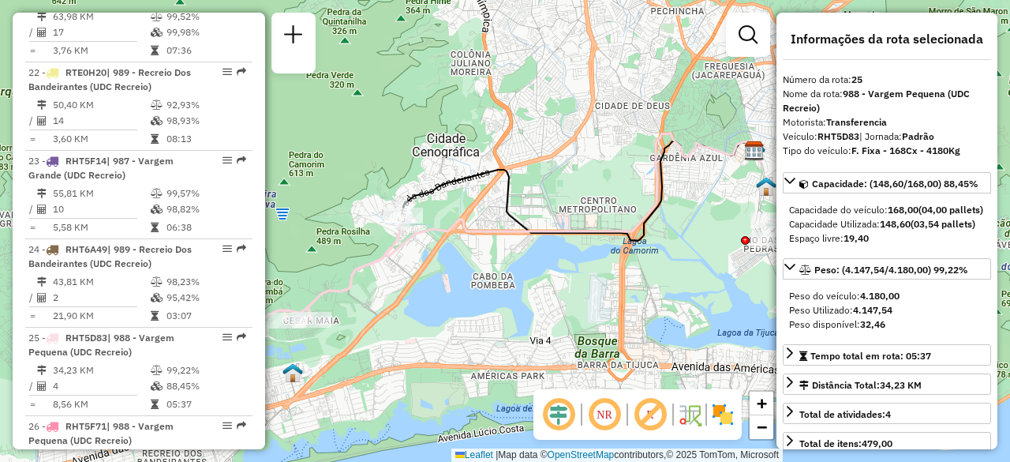
drag, startPoint x: 486, startPoint y: 203, endPoint x: 290, endPoint y: 173, distance: 198.8
click at [292, 173] on div "Janela de atendimento Grade de atendimento Capacidade Transportadoras Veículos …" at bounding box center [505, 231] width 1010 height 462
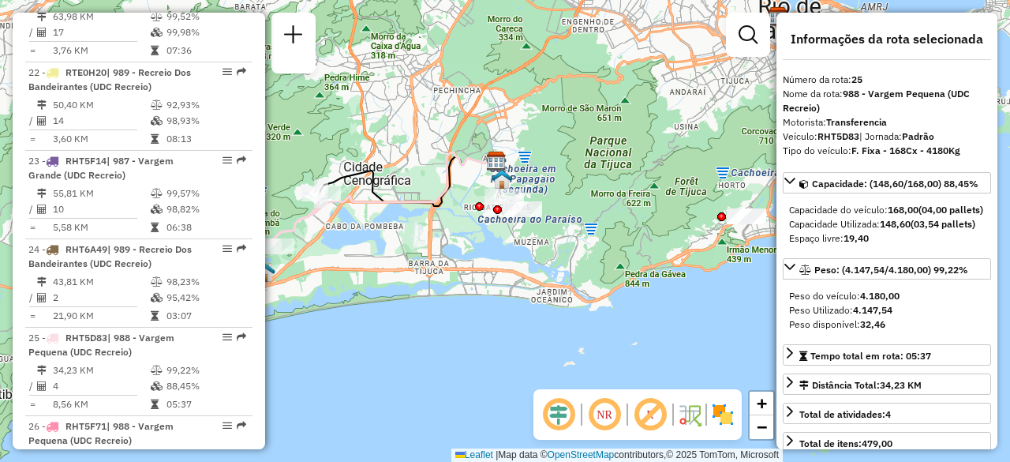
drag, startPoint x: 560, startPoint y: 210, endPoint x: 493, endPoint y: 238, distance: 73.6
click at [493, 235] on div "Janela de atendimento Grade de atendimento Capacidade Transportadoras Veículos …" at bounding box center [505, 231] width 1010 height 462
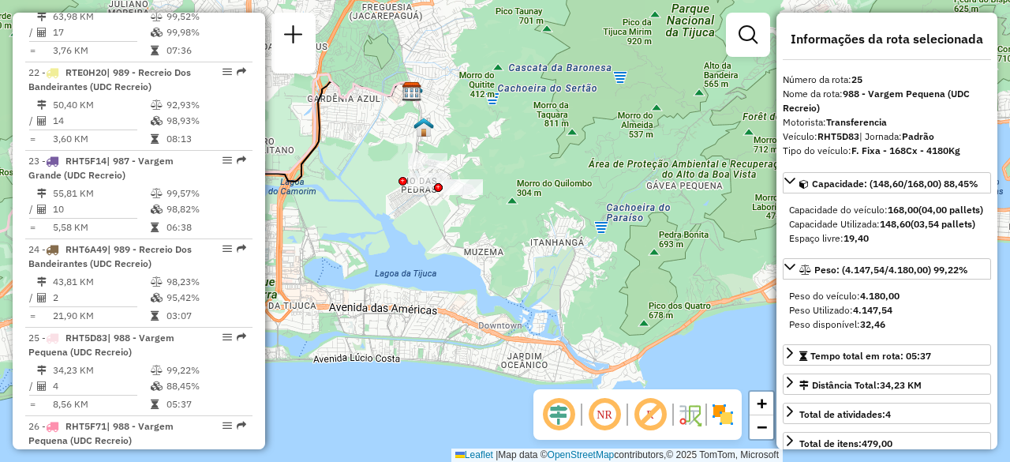
drag, startPoint x: 434, startPoint y: 245, endPoint x: 469, endPoint y: 287, distance: 55.0
click at [467, 285] on div "Janela de atendimento Grade de atendimento Capacidade Transportadoras Veículos …" at bounding box center [505, 231] width 1010 height 462
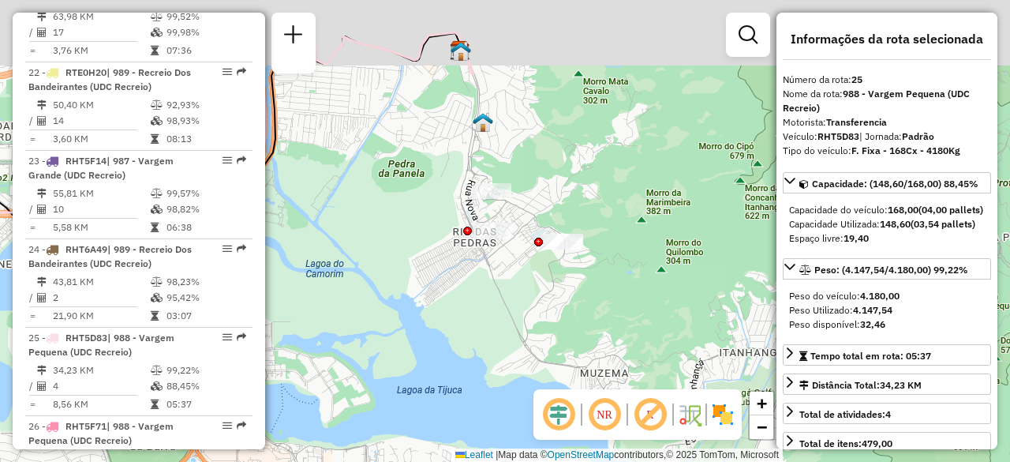
drag, startPoint x: 466, startPoint y: 240, endPoint x: 483, endPoint y: 296, distance: 58.7
click at [483, 294] on div "Janela de atendimento Grade de atendimento Capacidade Transportadoras Veículos …" at bounding box center [505, 231] width 1010 height 462
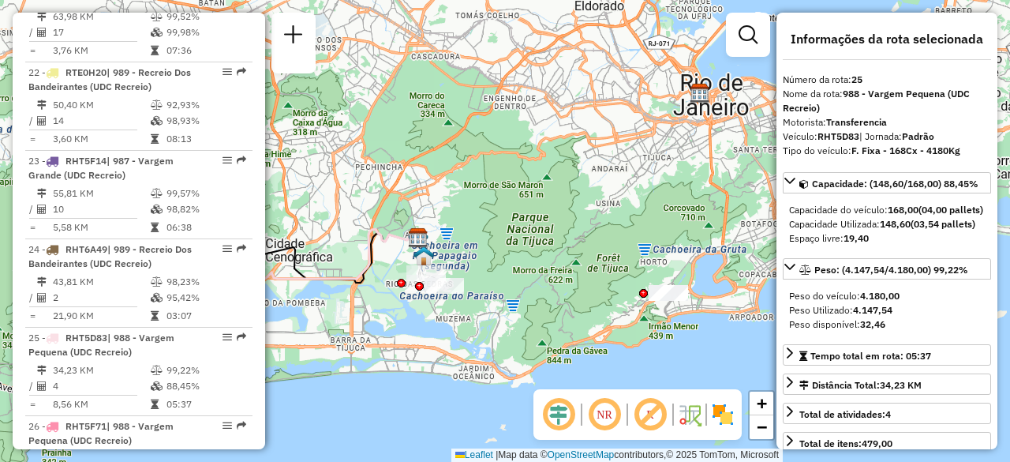
drag, startPoint x: 595, startPoint y: 342, endPoint x: 568, endPoint y: 326, distance: 31.1
click at [571, 326] on div "Janela de atendimento Grade de atendimento Capacidade Transportadoras Veículos …" at bounding box center [505, 231] width 1010 height 462
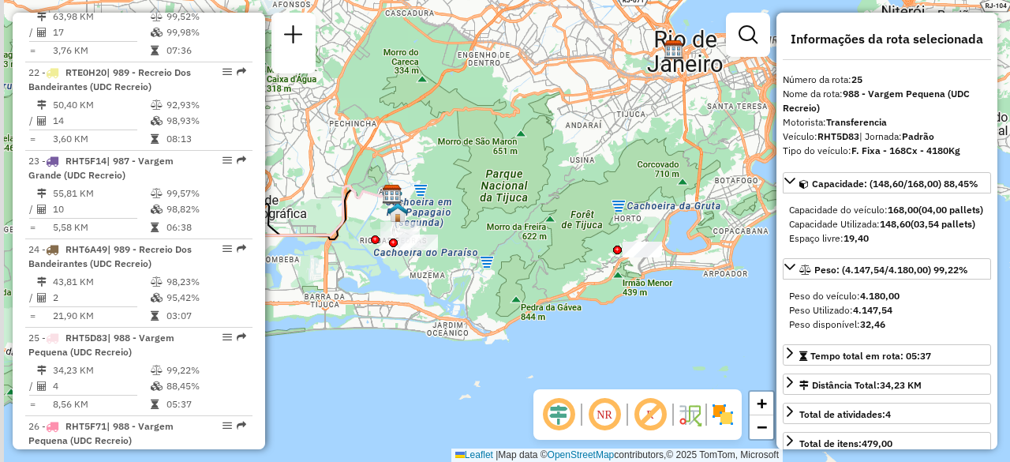
drag, startPoint x: 394, startPoint y: 307, endPoint x: 511, endPoint y: 236, distance: 136.7
click at [509, 238] on div "Janela de atendimento Grade de atendimento Capacidade Transportadoras Veículos …" at bounding box center [505, 231] width 1010 height 462
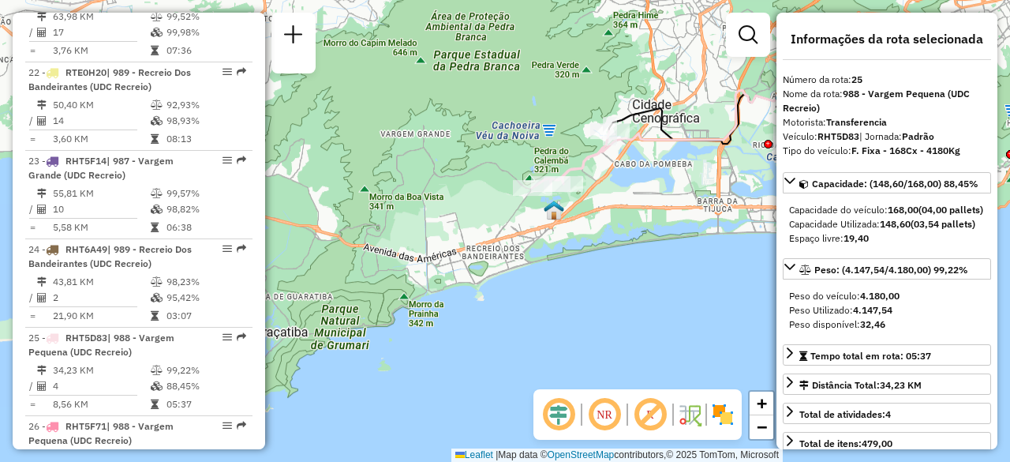
drag, startPoint x: 417, startPoint y: 258, endPoint x: 645, endPoint y: 244, distance: 228.5
click at [693, 234] on div "Janela de atendimento Grade de atendimento Capacidade Transportadoras Veículos …" at bounding box center [505, 231] width 1010 height 462
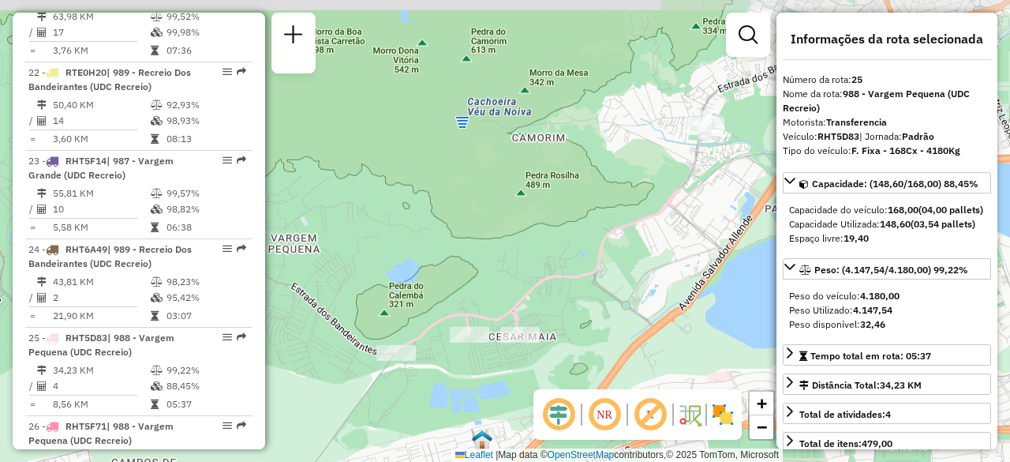
drag, startPoint x: 563, startPoint y: 219, endPoint x: 559, endPoint y: 420, distance: 200.5
click at [560, 420] on hb-router-mapa "Informações da Sessão 1289866 - 07/10/2025 Criação: 06/10/2025 19:05 Depósito: …" at bounding box center [505, 231] width 1010 height 462
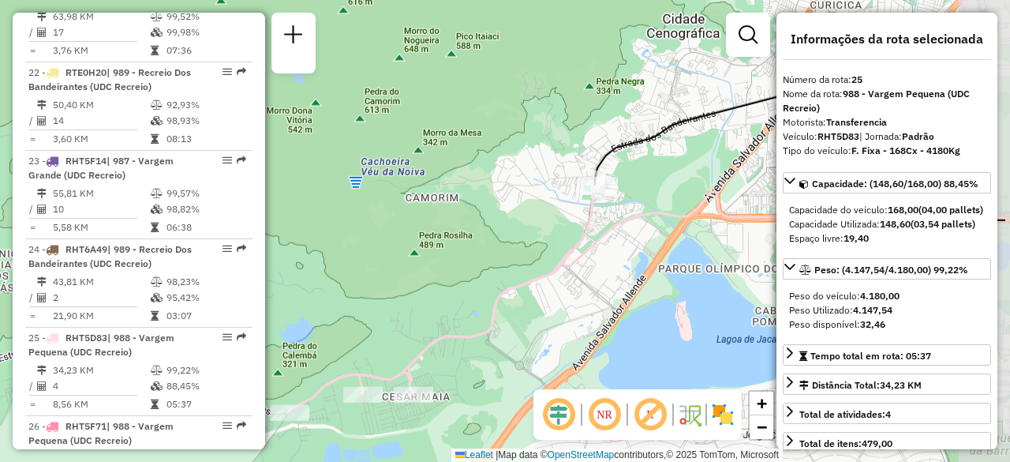
drag, startPoint x: 646, startPoint y: 318, endPoint x: 544, endPoint y: 369, distance: 113.7
click at [540, 379] on div "Janela de atendimento Grade de atendimento Capacidade Transportadoras Veículos …" at bounding box center [505, 231] width 1010 height 462
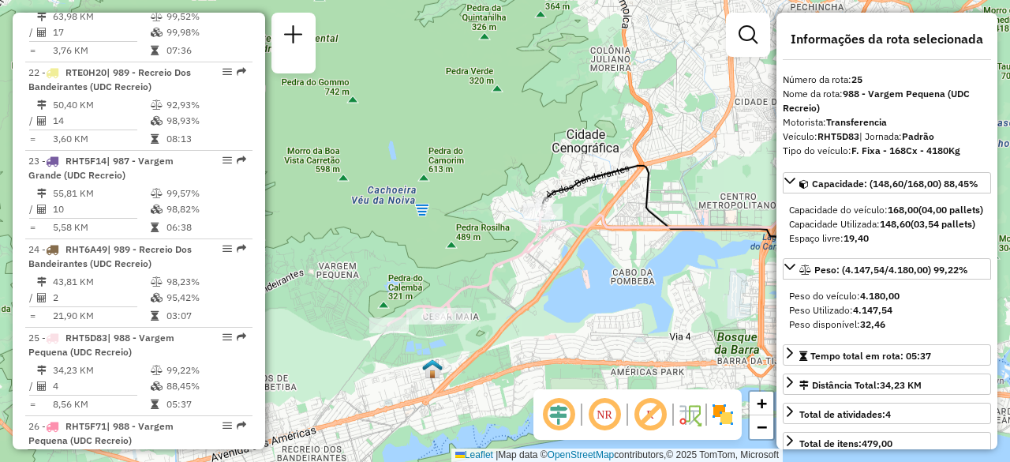
drag, startPoint x: 637, startPoint y: 348, endPoint x: 602, endPoint y: 287, distance: 70.7
click at [602, 287] on div "Janela de atendimento Grade de atendimento Capacidade Transportadoras Veículos …" at bounding box center [505, 231] width 1010 height 462
click at [697, 413] on img at bounding box center [689, 414] width 25 height 25
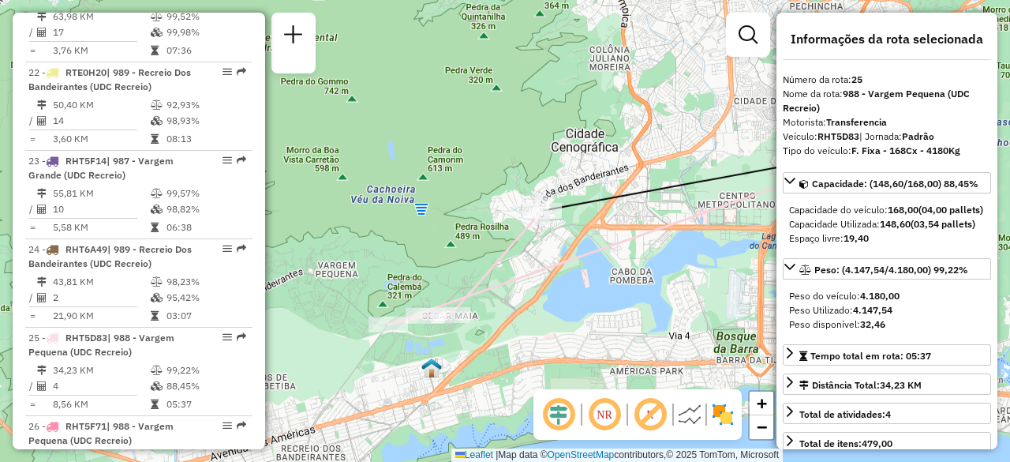
click at [695, 413] on img at bounding box center [689, 414] width 25 height 25
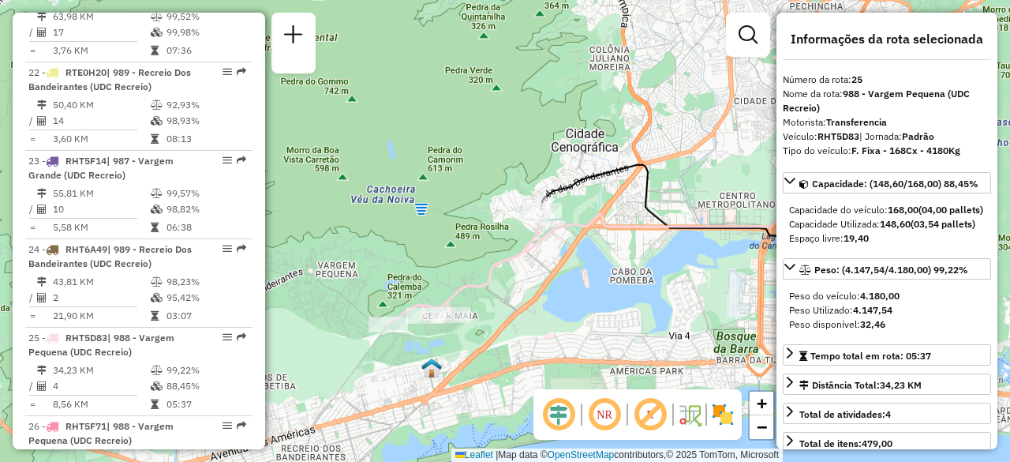
click at [695, 413] on img at bounding box center [689, 414] width 25 height 25
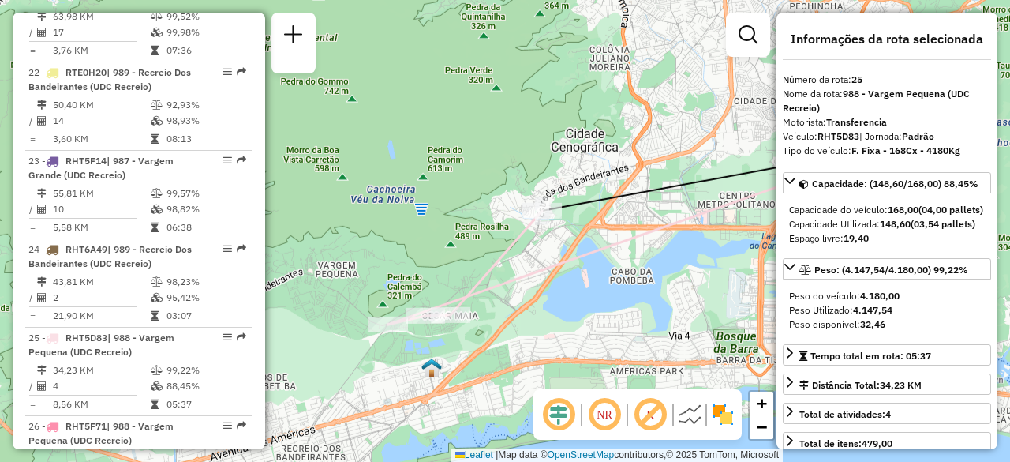
click at [695, 413] on img at bounding box center [689, 414] width 25 height 25
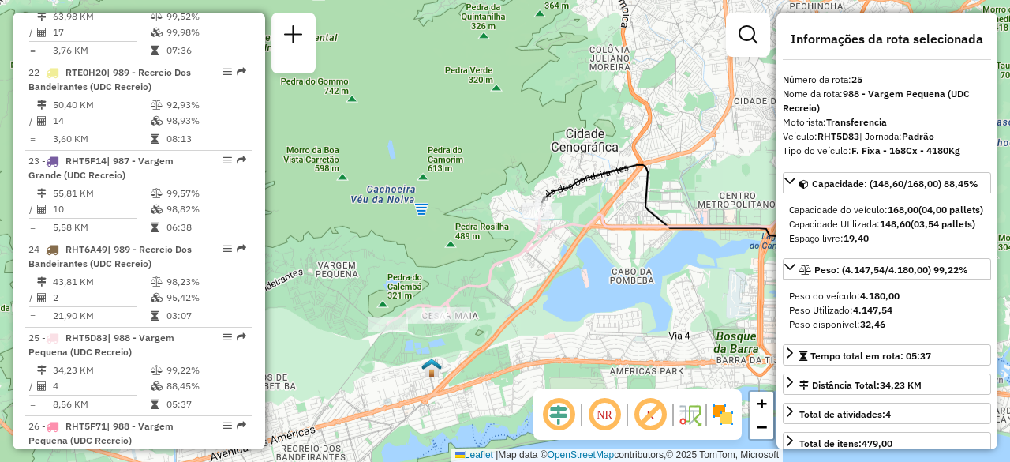
click at [695, 413] on img at bounding box center [689, 414] width 25 height 25
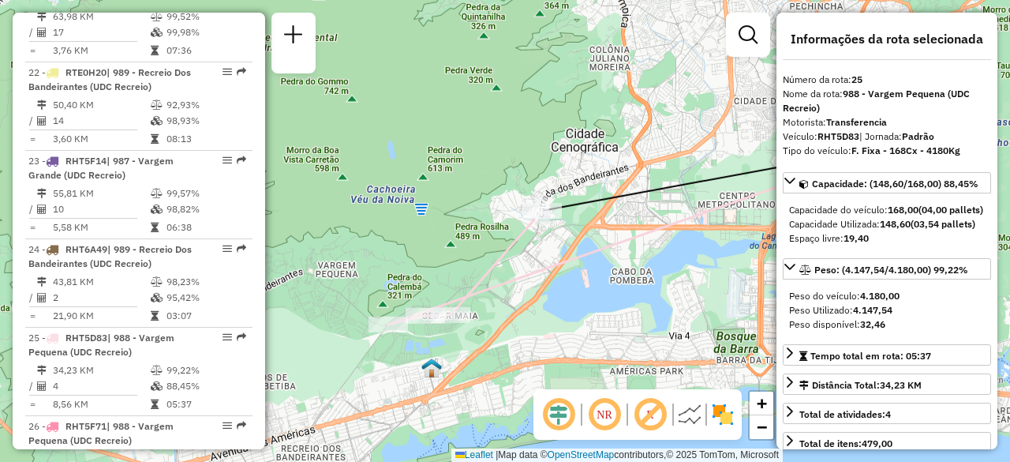
click at [695, 413] on img at bounding box center [689, 414] width 25 height 25
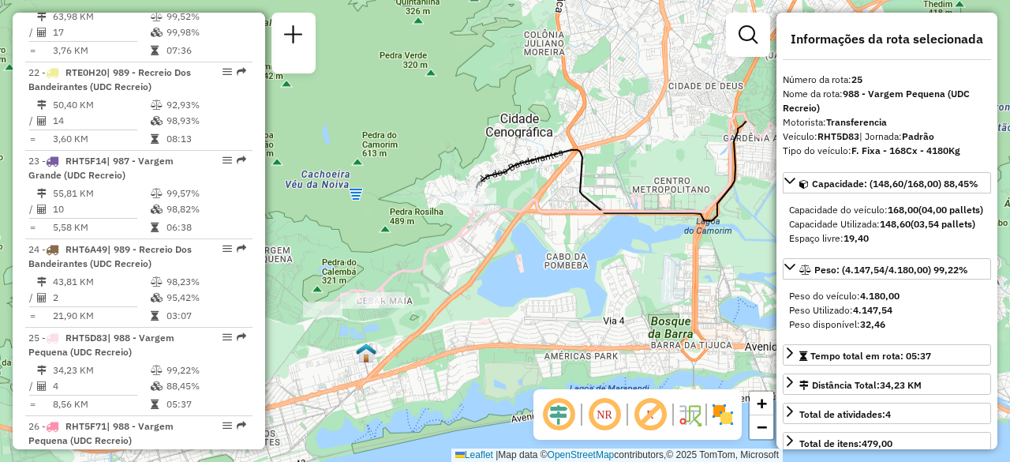
drag, startPoint x: 654, startPoint y: 368, endPoint x: 598, endPoint y: 354, distance: 57.6
click at [598, 354] on div "Janela de atendimento Grade de atendimento Capacidade Transportadoras Veículos …" at bounding box center [505, 231] width 1010 height 462
click at [723, 410] on img at bounding box center [722, 414] width 25 height 25
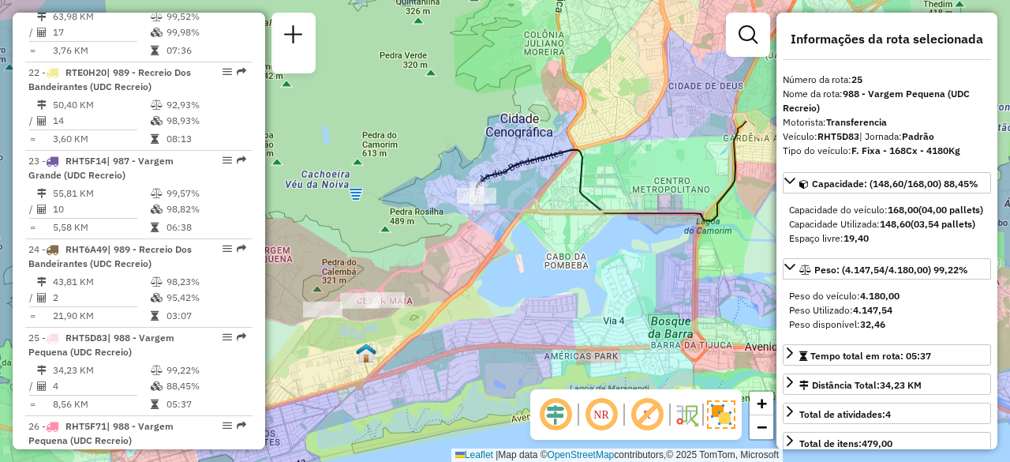
click at [721, 414] on img at bounding box center [721, 414] width 28 height 28
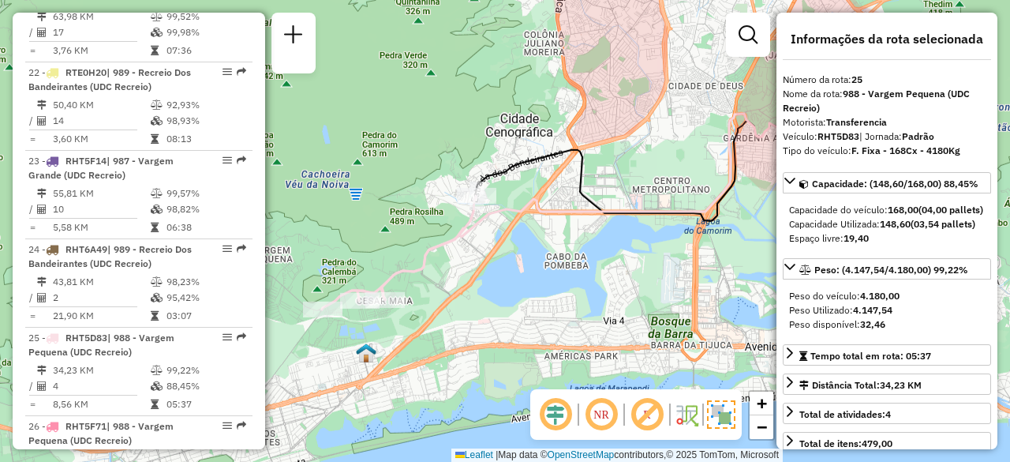
click at [601, 421] on em at bounding box center [601, 414] width 38 height 38
click at [601, 417] on em at bounding box center [601, 414] width 38 height 38
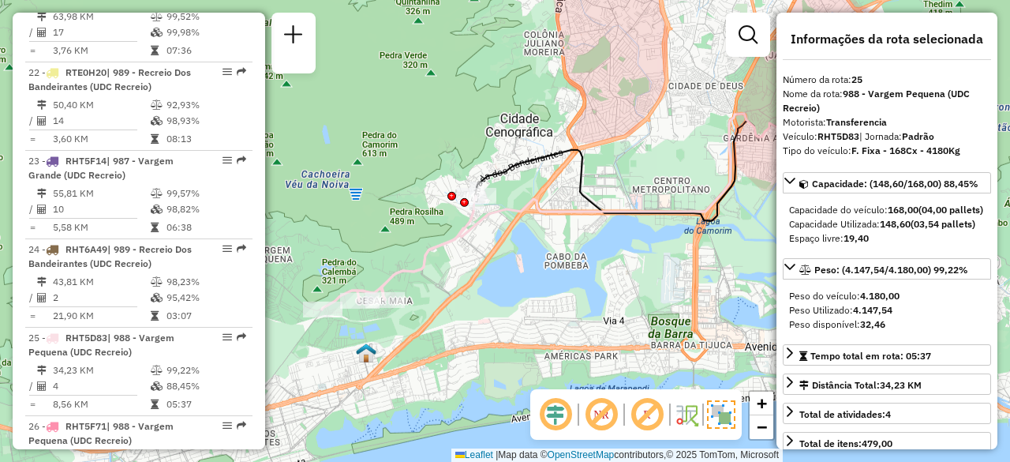
click at [601, 417] on em at bounding box center [601, 414] width 38 height 38
click at [644, 416] on em at bounding box center [647, 414] width 38 height 38
click at [551, 424] on em at bounding box center [556, 414] width 38 height 38
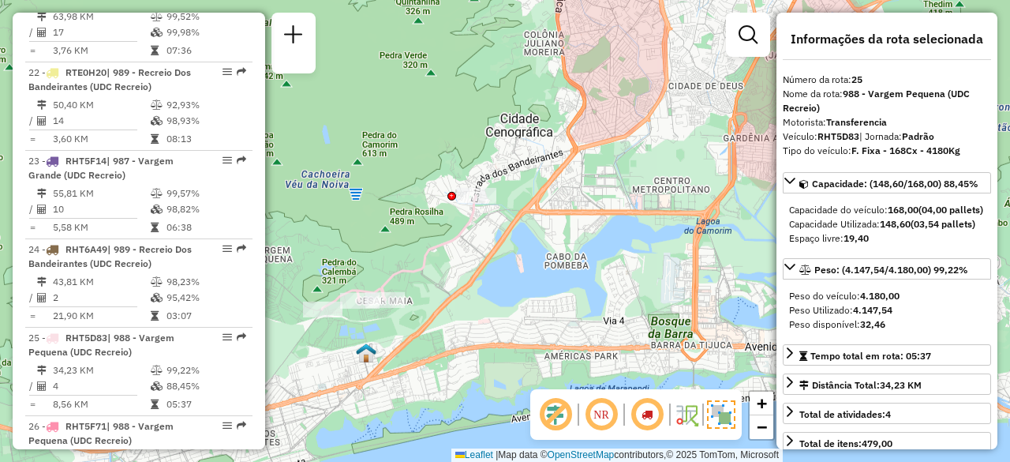
click at [551, 424] on em at bounding box center [556, 414] width 38 height 38
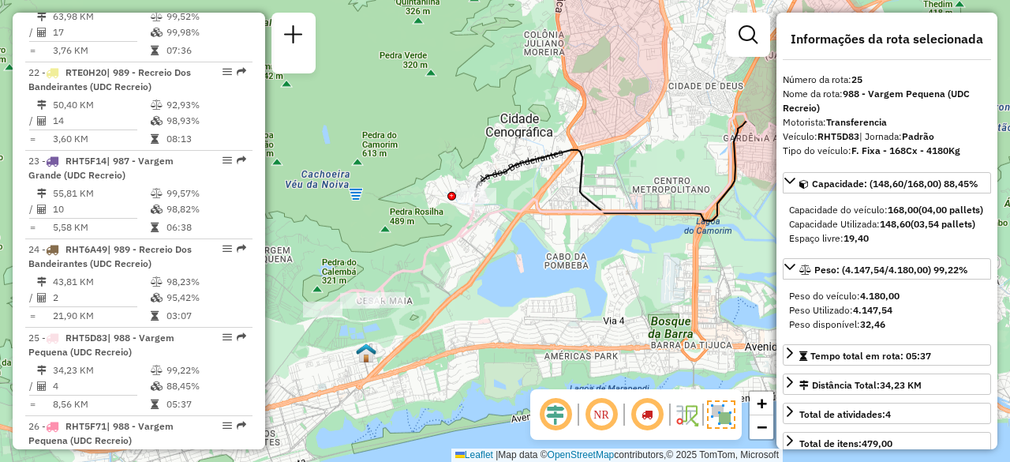
click at [559, 413] on em at bounding box center [556, 414] width 38 height 38
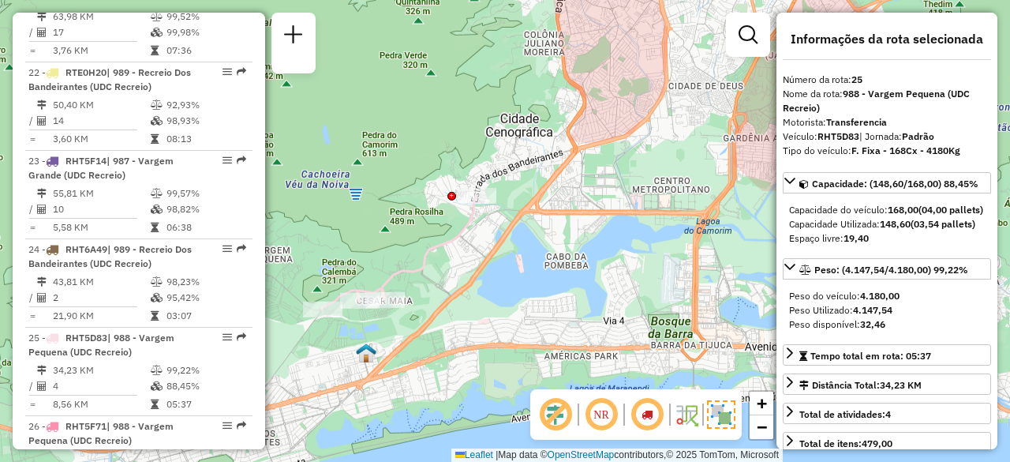
click at [557, 413] on em at bounding box center [556, 414] width 38 height 38
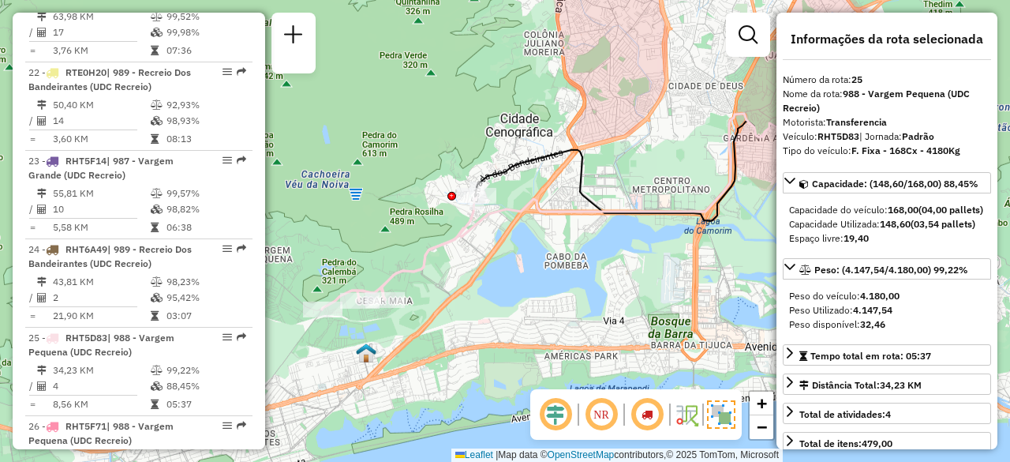
click at [557, 413] on em at bounding box center [556, 414] width 38 height 38
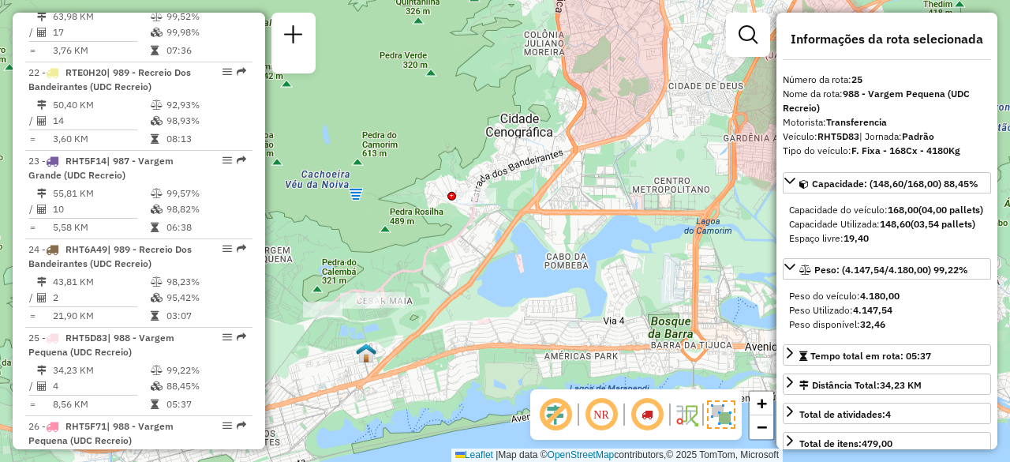
click at [557, 413] on em at bounding box center [556, 414] width 38 height 38
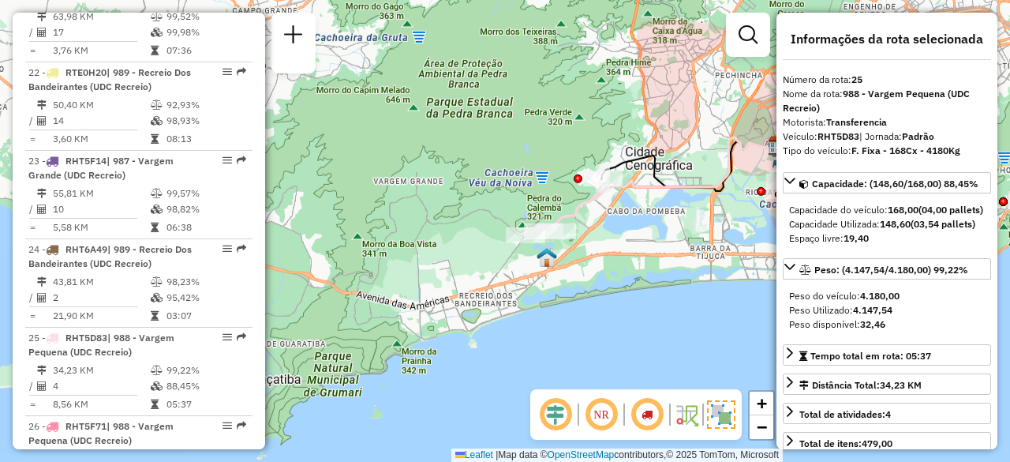
drag, startPoint x: 698, startPoint y: 168, endPoint x: 721, endPoint y: 166, distance: 23.0
click at [721, 166] on div "Janela de atendimento Grade de atendimento Capacidade Transportadoras Veículos …" at bounding box center [505, 231] width 1010 height 462
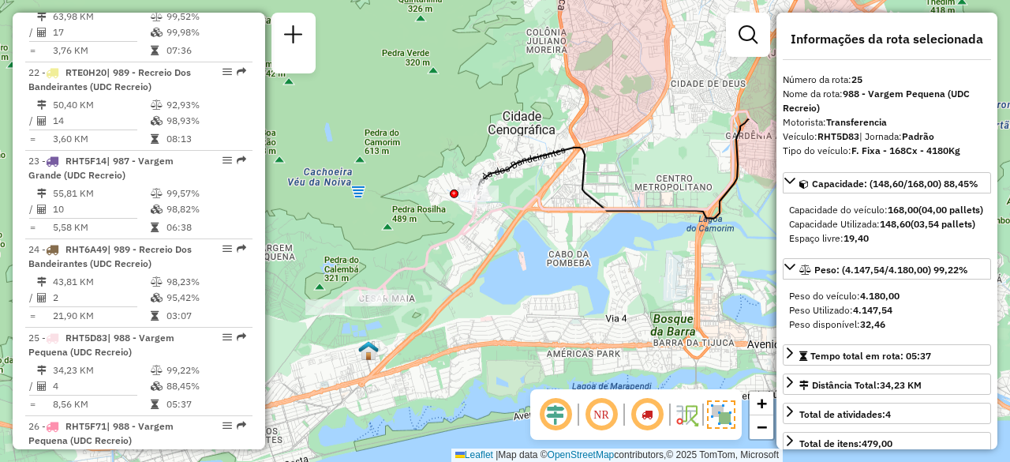
drag, startPoint x: 696, startPoint y: 187, endPoint x: 666, endPoint y: 198, distance: 32.0
click at [666, 198] on div "Janela de atendimento Grade de atendimento Capacidade Transportadoras Veículos …" at bounding box center [505, 231] width 1010 height 462
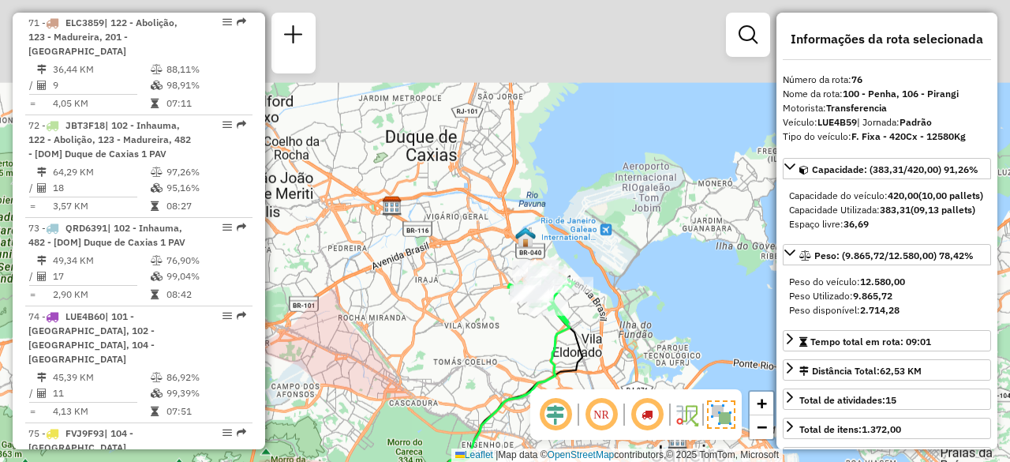
drag, startPoint x: 587, startPoint y: 214, endPoint x: 560, endPoint y: 385, distance: 173.5
click at [556, 392] on hb-router-mapa "Informações da Sessão 1289866 - 07/10/2025 Criação: 06/10/2025 19:05 Depósito: …" at bounding box center [505, 231] width 1010 height 462
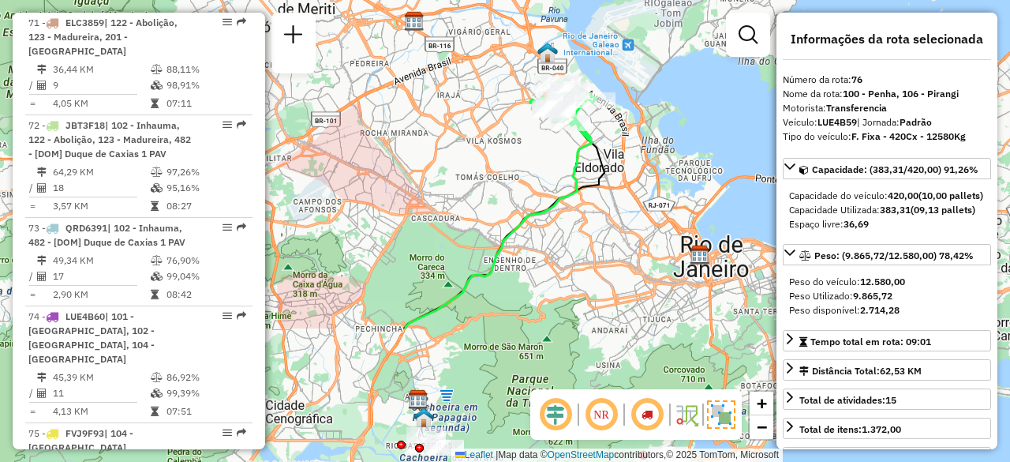
drag, startPoint x: 505, startPoint y: 335, endPoint x: 530, endPoint y: 214, distance: 124.1
click at [530, 214] on icon at bounding box center [499, 205] width 186 height 245
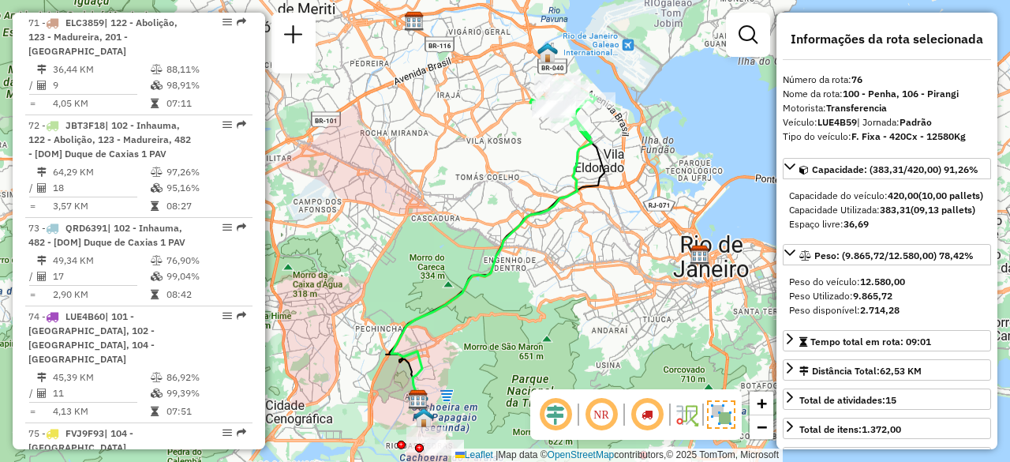
click at [530, 214] on icon at bounding box center [491, 244] width 200 height 323
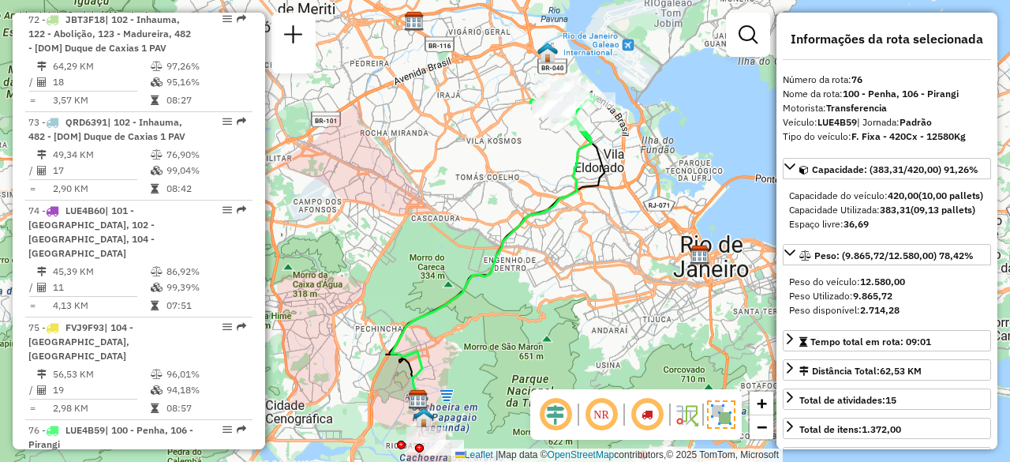
scroll to position [7527, 0]
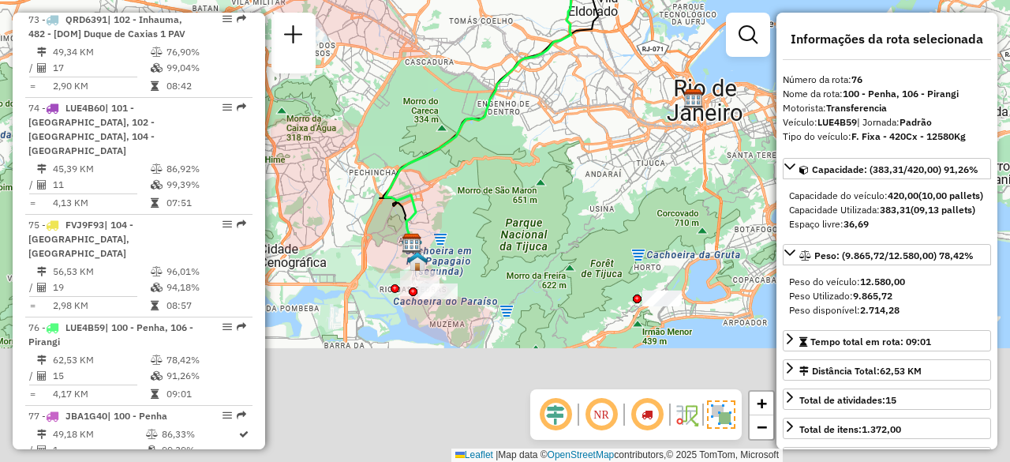
drag, startPoint x: 464, startPoint y: 317, endPoint x: 457, endPoint y: 170, distance: 146.2
click at [457, 170] on div "Janela de atendimento Grade de atendimento Capacidade Transportadoras Veículos …" at bounding box center [505, 231] width 1010 height 462
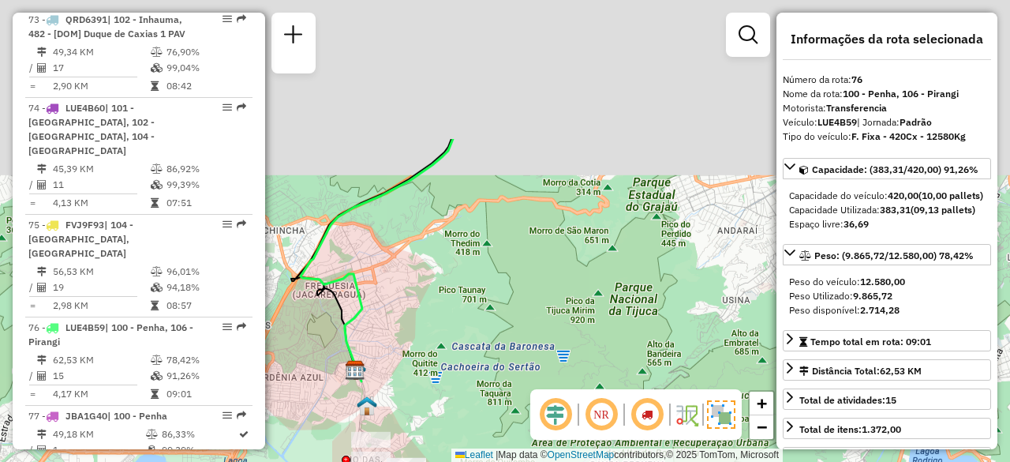
drag, startPoint x: 519, startPoint y: 268, endPoint x: 508, endPoint y: 368, distance: 100.1
click at [507, 369] on div "Janela de atendimento Grade de atendimento Capacidade Transportadoras Veículos …" at bounding box center [505, 231] width 1010 height 462
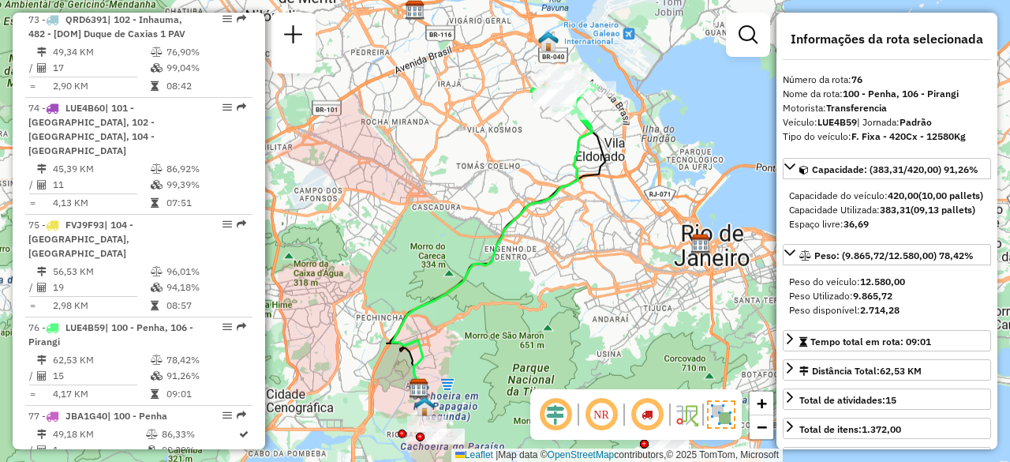
drag, startPoint x: 565, startPoint y: 217, endPoint x: 541, endPoint y: 288, distance: 74.9
click at [541, 288] on div "Janela de atendimento Grade de atendimento Capacidade Transportadoras Veículos …" at bounding box center [505, 231] width 1010 height 462
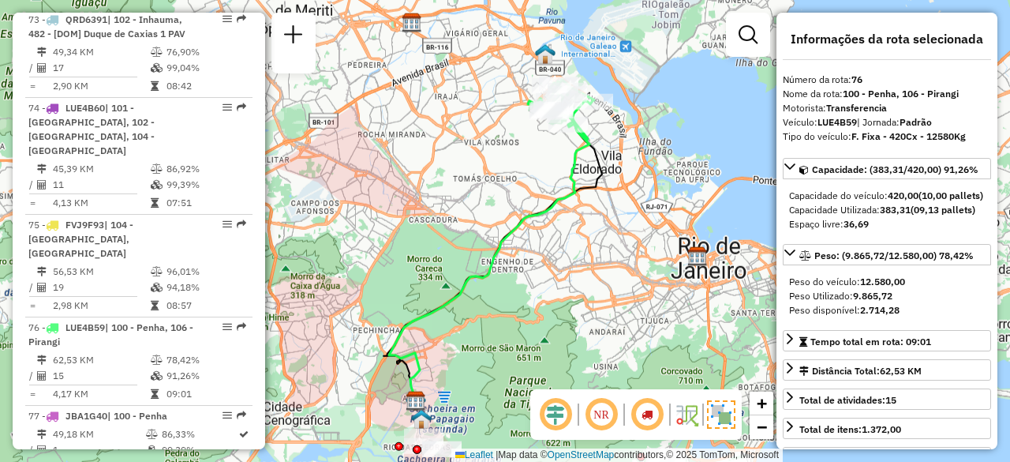
drag, startPoint x: 544, startPoint y: 282, endPoint x: 546, endPoint y: 272, distance: 10.5
click at [546, 272] on div "Janela de atendimento Grade de atendimento Capacidade Transportadoras Veículos …" at bounding box center [505, 231] width 1010 height 462
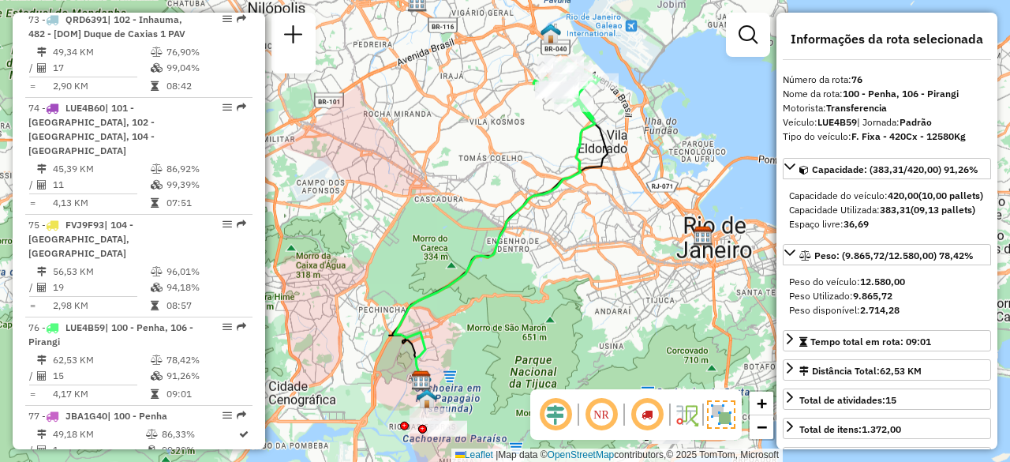
drag, startPoint x: 655, startPoint y: 146, endPoint x: 661, endPoint y: 126, distance: 20.5
click at [661, 126] on div "Janela de atendimento Grade de atendimento Capacidade Transportadoras Veículos …" at bounding box center [505, 231] width 1010 height 462
click at [711, 412] on img at bounding box center [721, 414] width 28 height 28
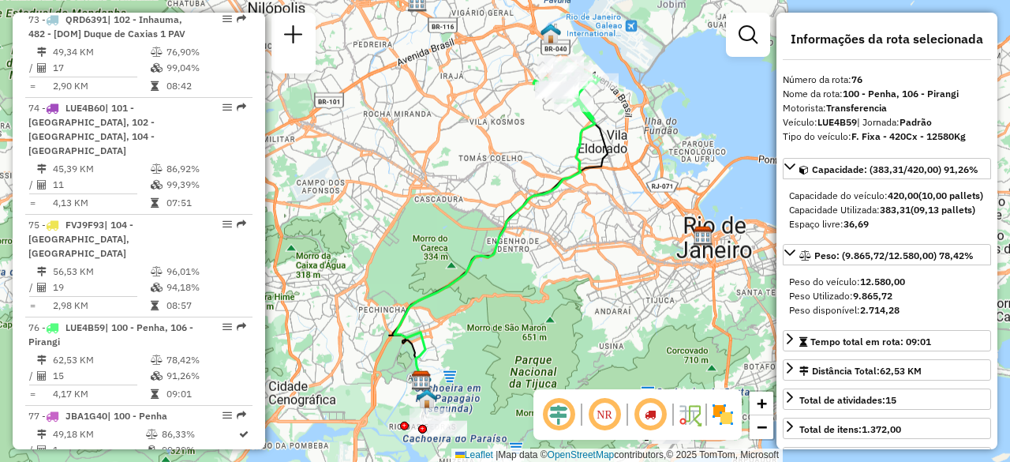
click at [660, 418] on em at bounding box center [650, 414] width 38 height 38
click at [642, 418] on em at bounding box center [650, 414] width 38 height 38
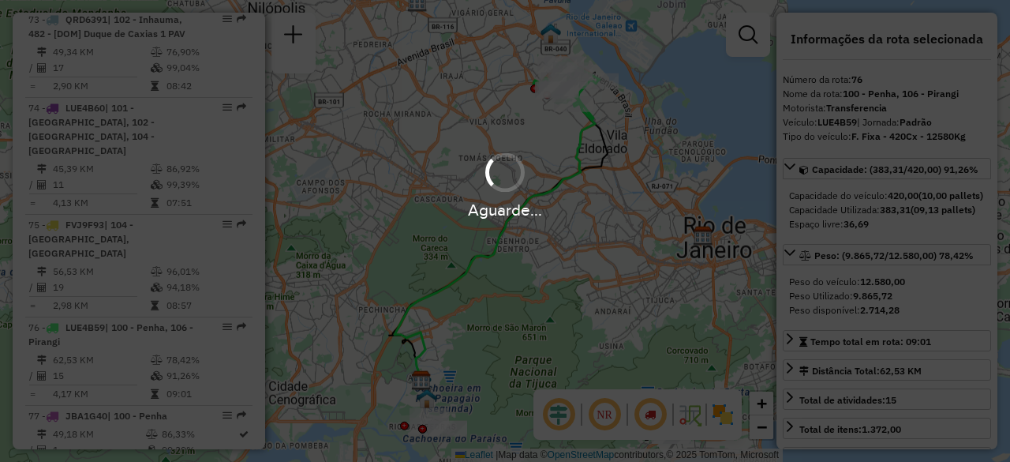
click at [642, 418] on hb-app "Aguarde... Pop-up bloqueado! Seu navegador bloqueou automáticamente a abertura …" at bounding box center [505, 231] width 1010 height 462
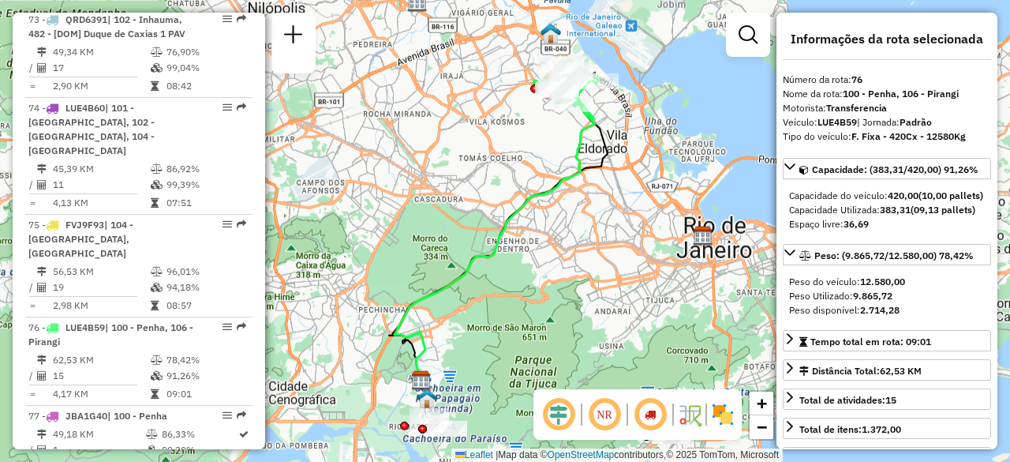
click at [642, 418] on em at bounding box center [650, 414] width 38 height 38
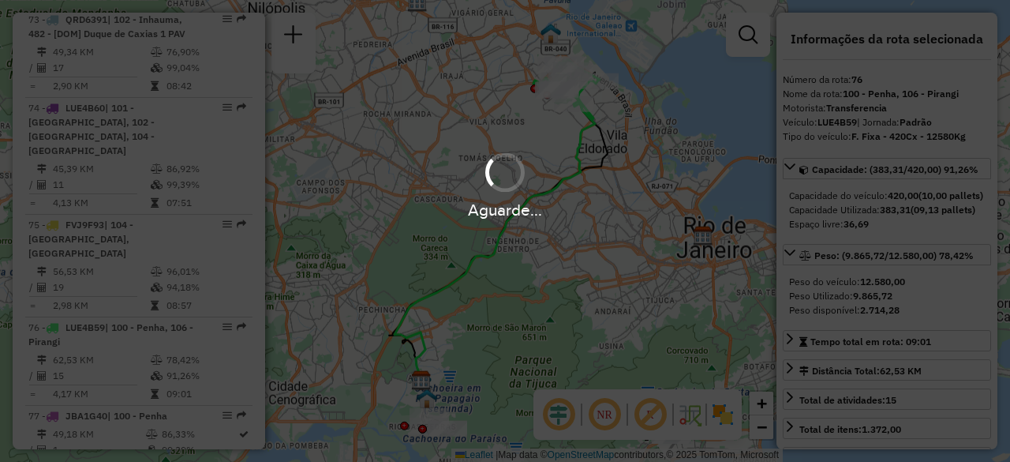
click at [644, 418] on hb-app "Aguarde... Pop-up bloqueado! Seu navegador bloqueou automáticamente a abertura …" at bounding box center [505, 231] width 1010 height 462
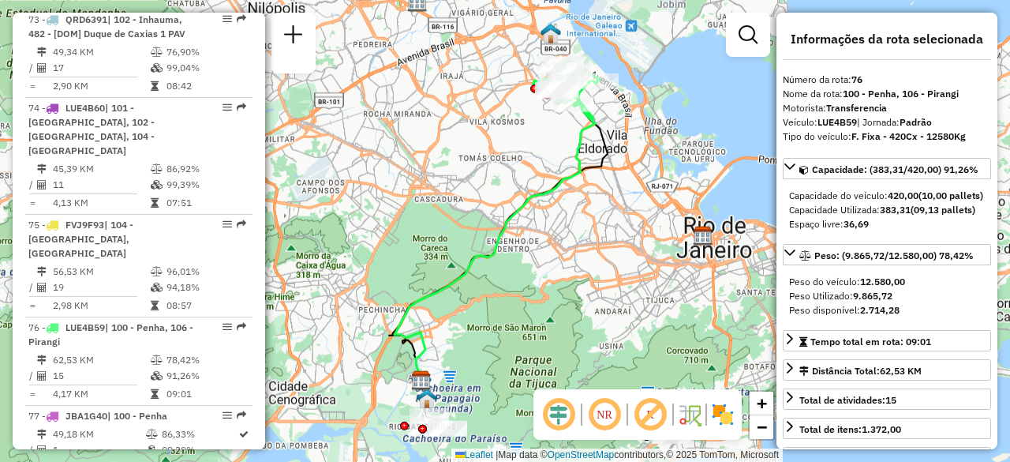
click at [644, 418] on em at bounding box center [650, 414] width 38 height 38
click at [603, 414] on em at bounding box center [605, 414] width 38 height 38
click at [552, 418] on em at bounding box center [559, 414] width 38 height 38
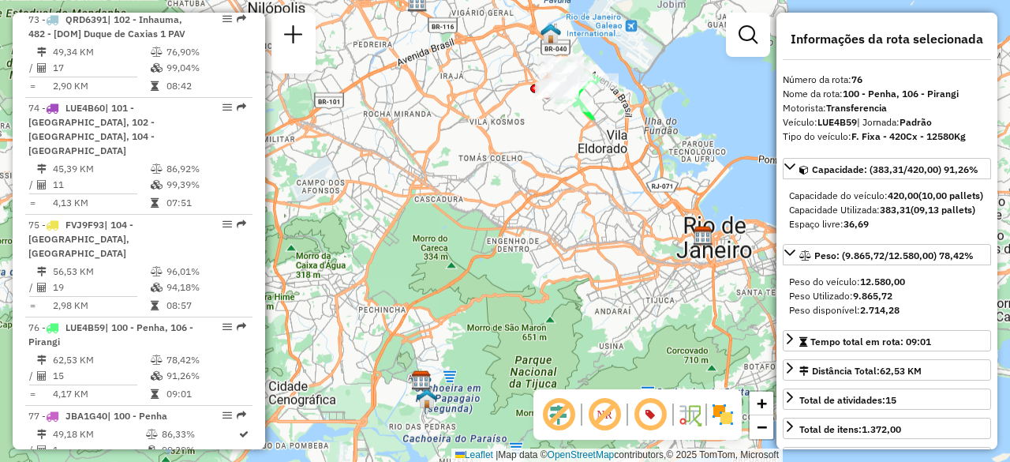
click at [552, 418] on em at bounding box center [559, 414] width 38 height 38
